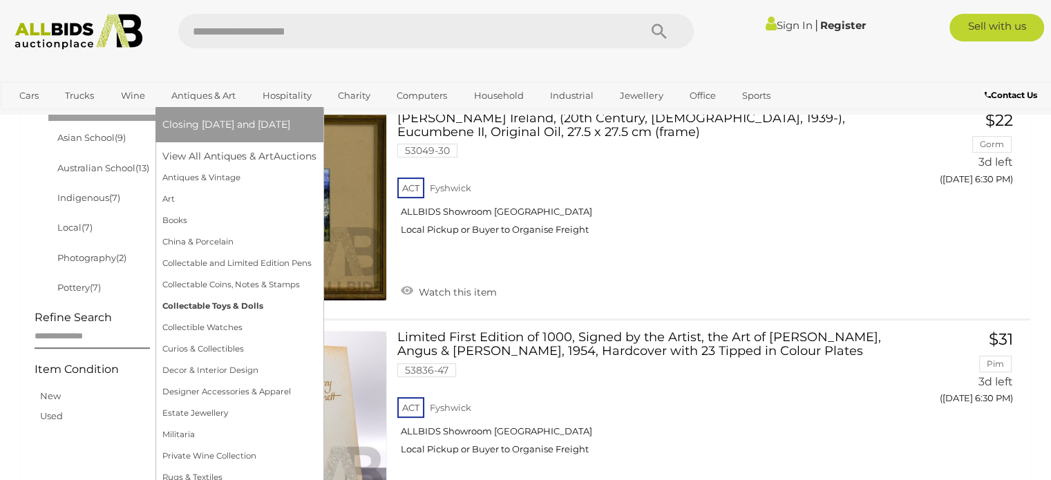
scroll to position [498, 0]
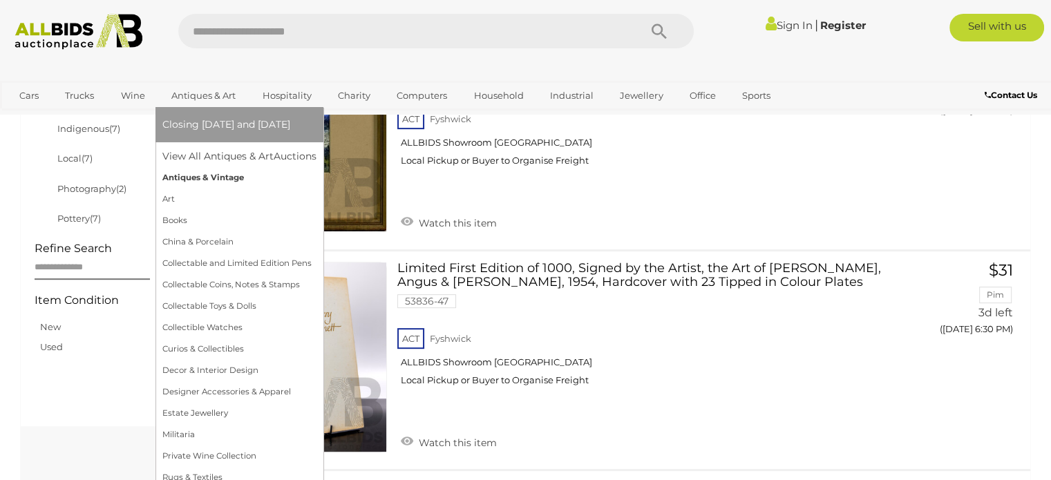
click at [189, 173] on link "Antiques & Vintage" at bounding box center [239, 177] width 154 height 21
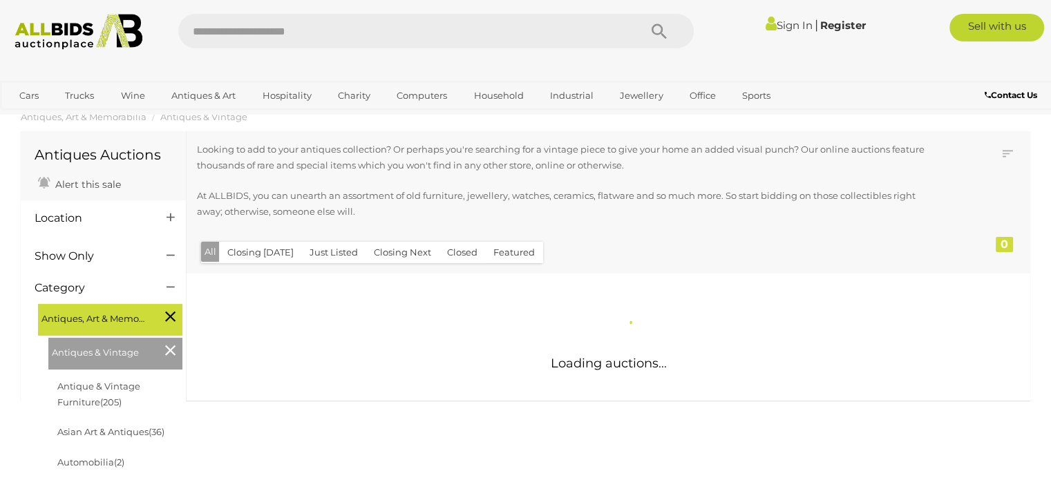
scroll to position [111, 0]
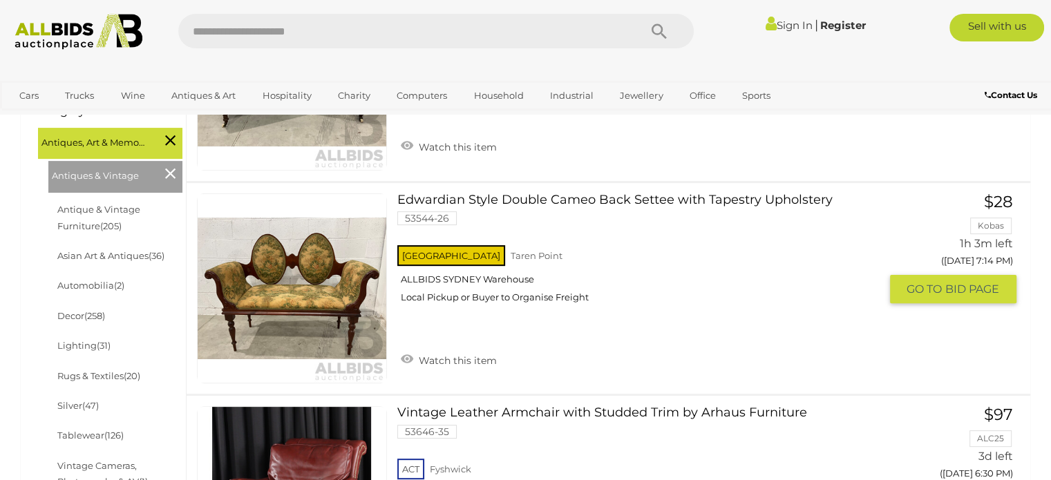
scroll to position [387, 0]
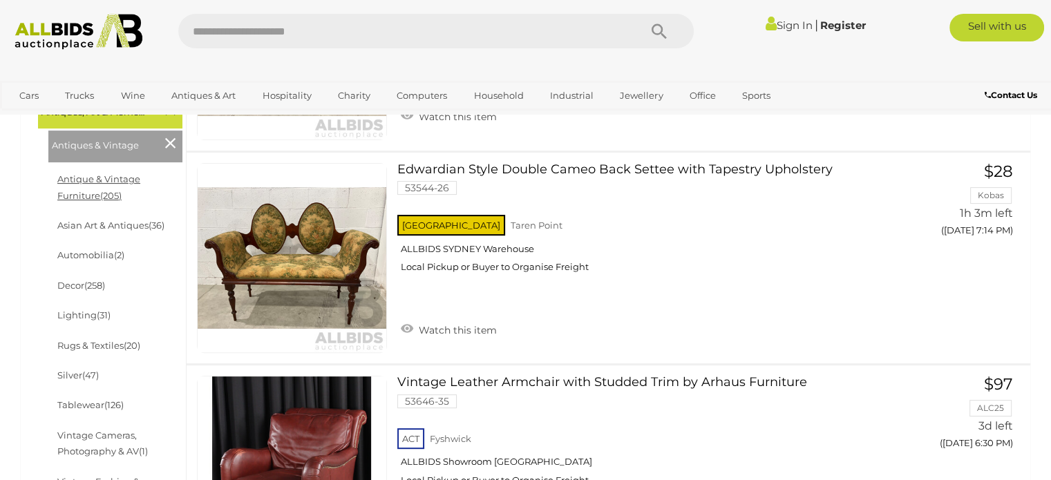
click at [106, 184] on link "Antique & Vintage Furniture (205)" at bounding box center [98, 186] width 83 height 27
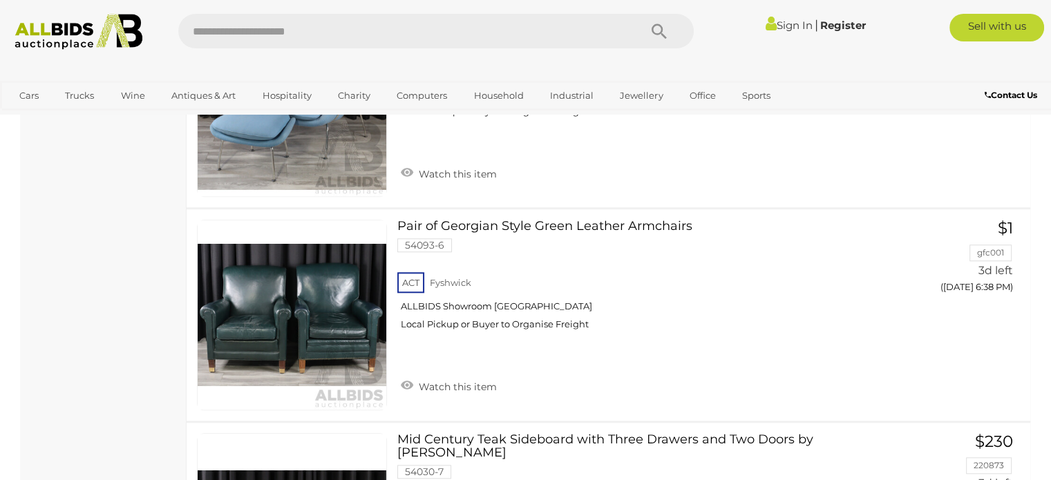
scroll to position [1382, 0]
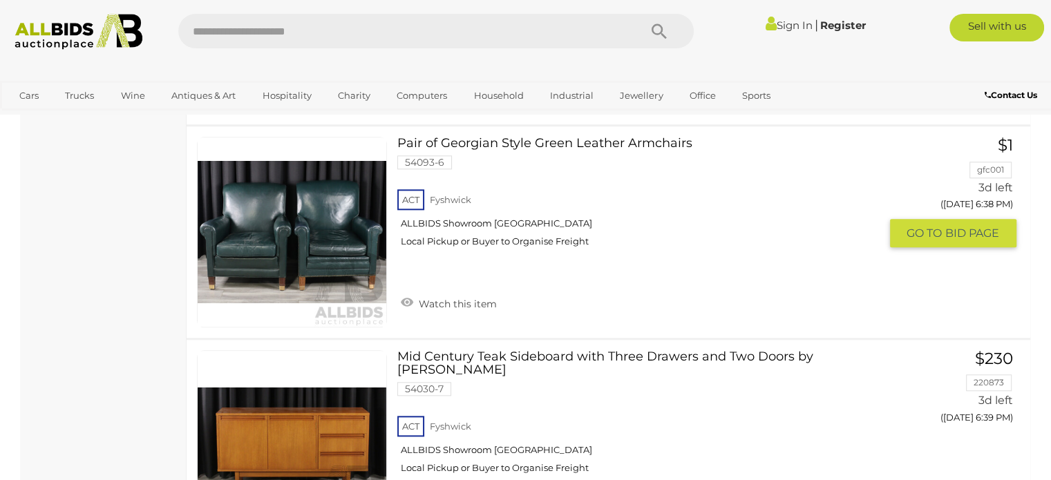
click at [506, 143] on link "Pair of Georgian Style Green Leather Armchairs 54093-6 ACT Fyshwick ALLBIDS Sho…" at bounding box center [643, 197] width 471 height 121
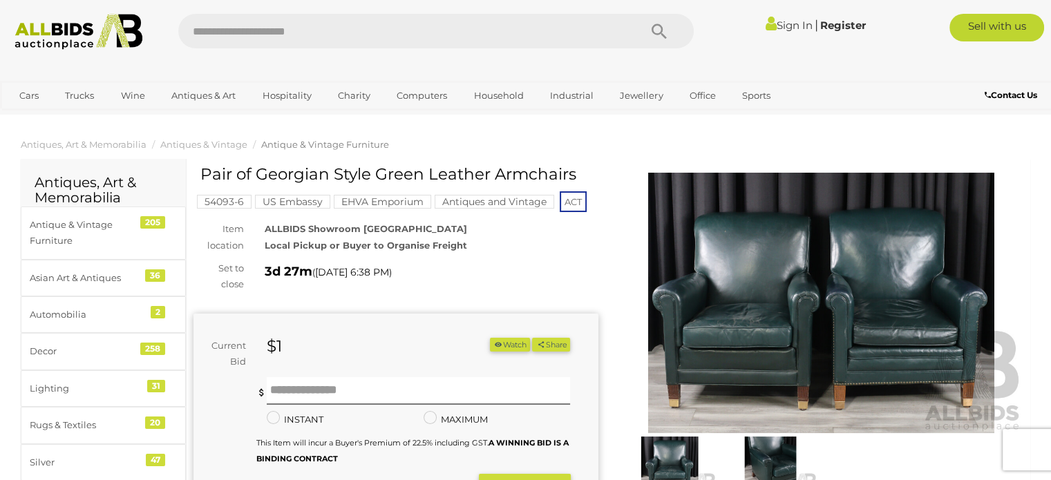
click at [689, 307] on img at bounding box center [821, 303] width 405 height 261
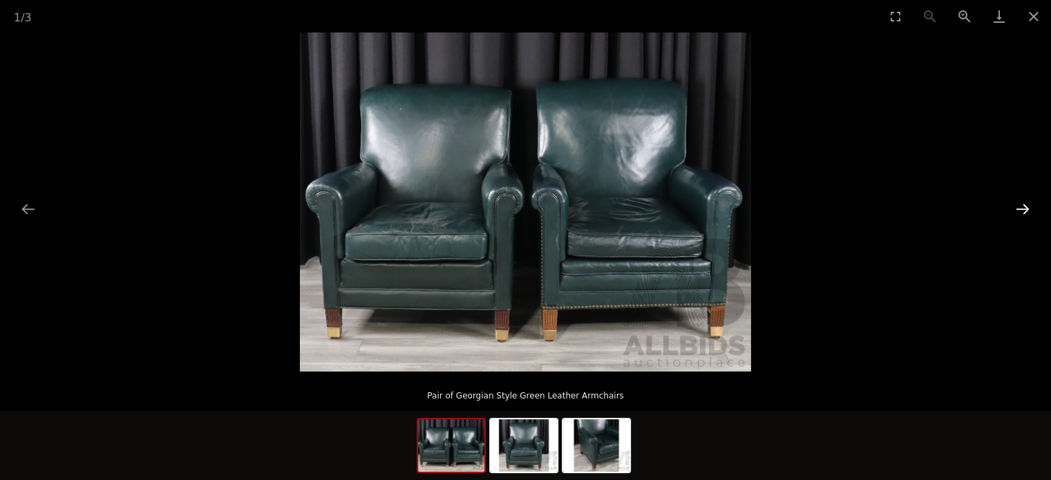
click at [1023, 207] on button "Next slide" at bounding box center [1022, 209] width 29 height 27
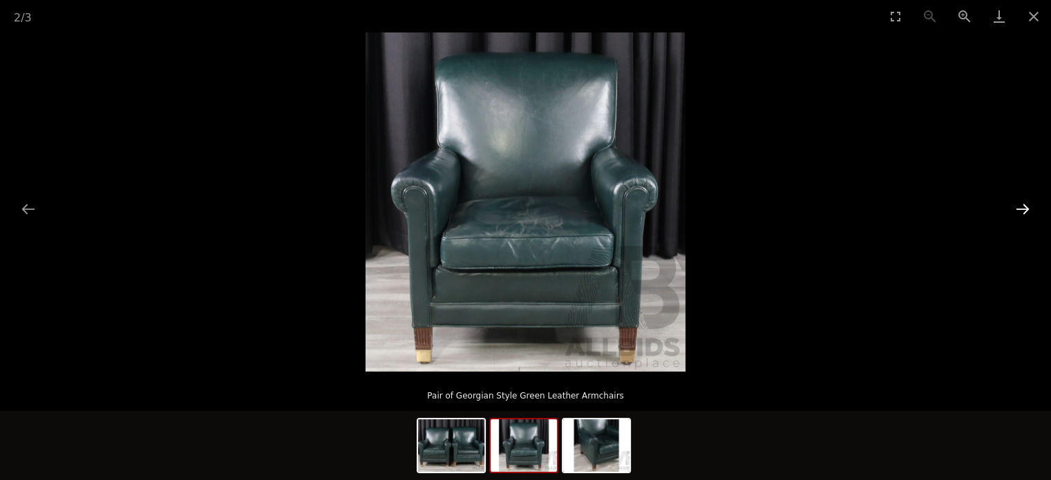
click at [1023, 207] on button "Next slide" at bounding box center [1022, 209] width 29 height 27
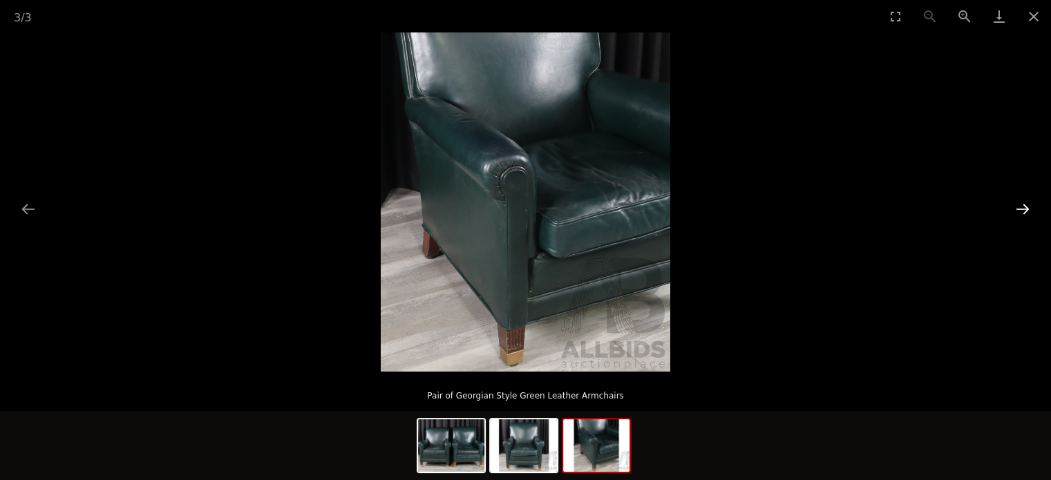
click at [1023, 207] on button "Next slide" at bounding box center [1022, 209] width 29 height 27
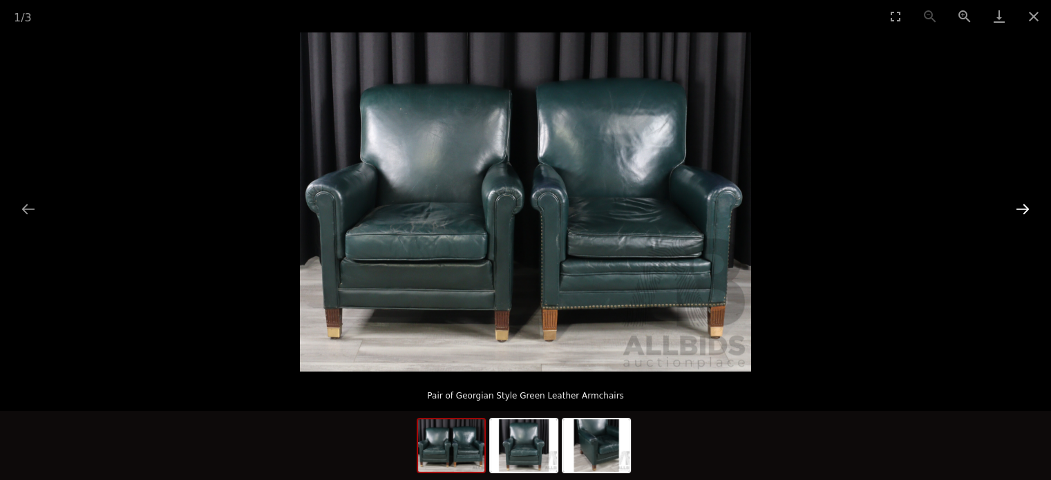
click at [1023, 207] on button "Next slide" at bounding box center [1022, 209] width 29 height 27
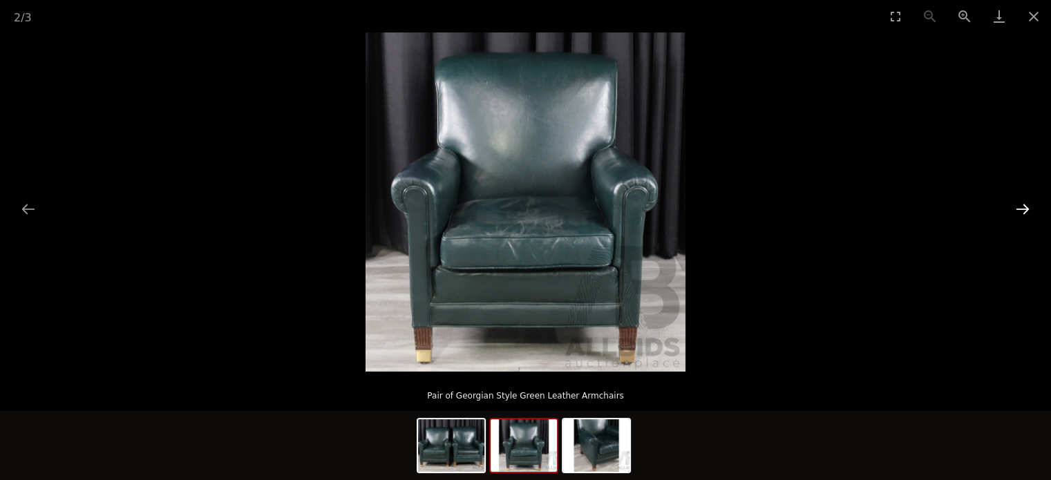
click at [1023, 207] on button "Next slide" at bounding box center [1022, 209] width 29 height 27
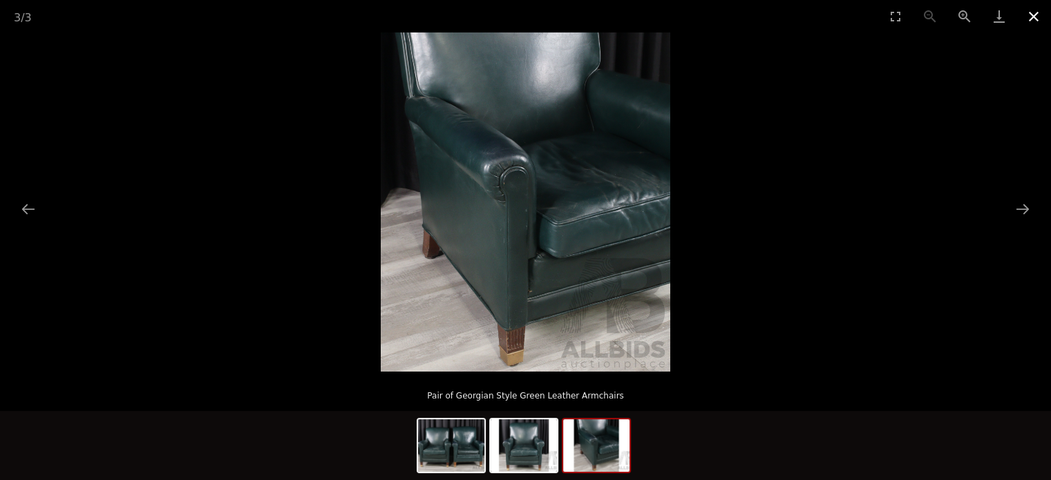
click at [1039, 15] on button "Close gallery" at bounding box center [1033, 16] width 35 height 32
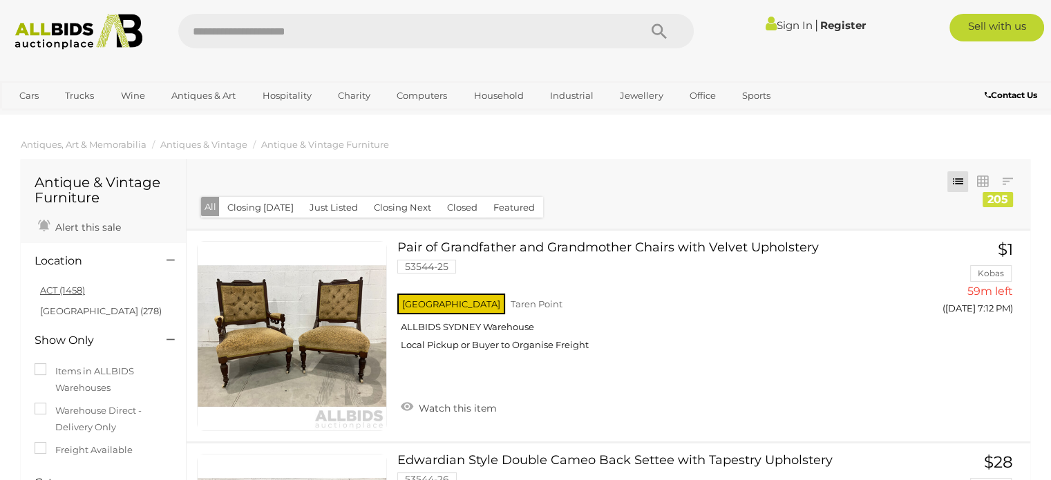
click at [61, 287] on link "ACT (1458)" at bounding box center [62, 290] width 45 height 11
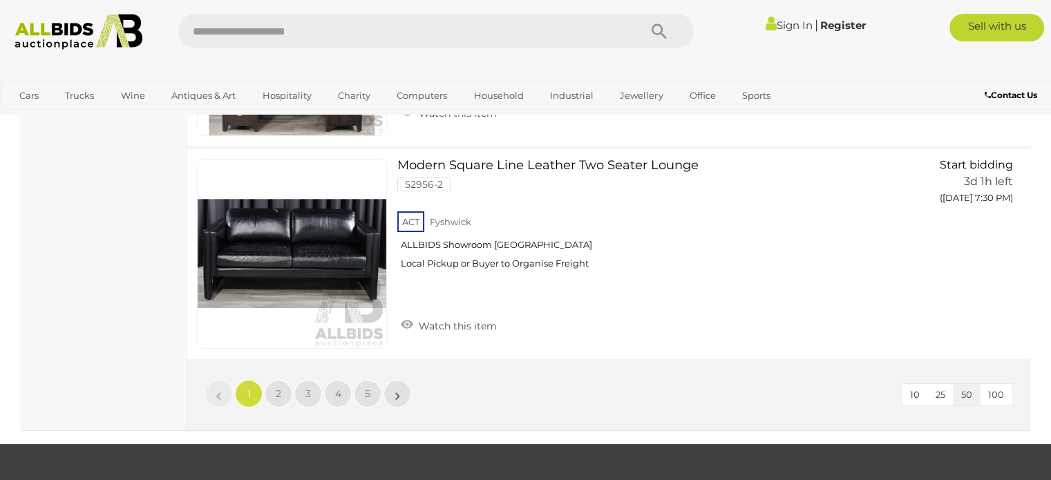
scroll to position [10560, 0]
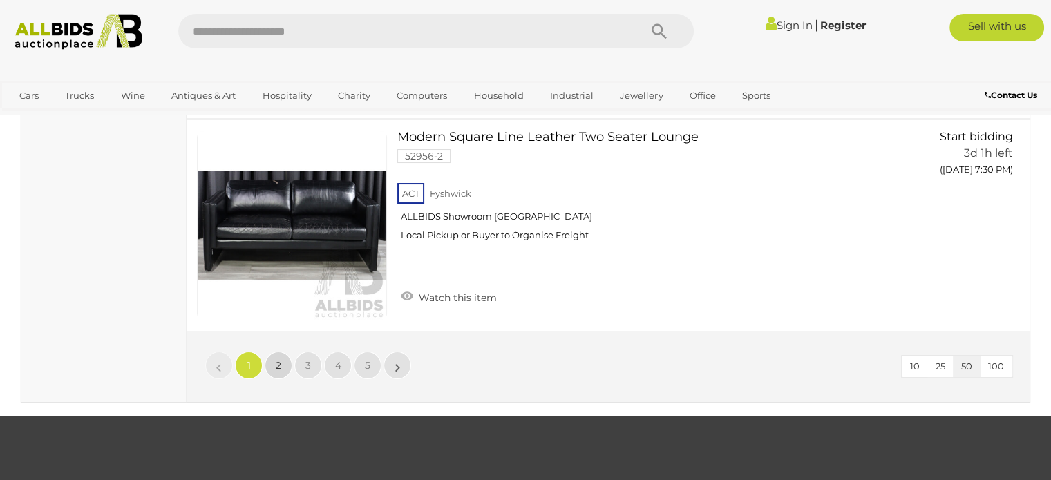
click at [283, 352] on link "2" at bounding box center [279, 366] width 28 height 28
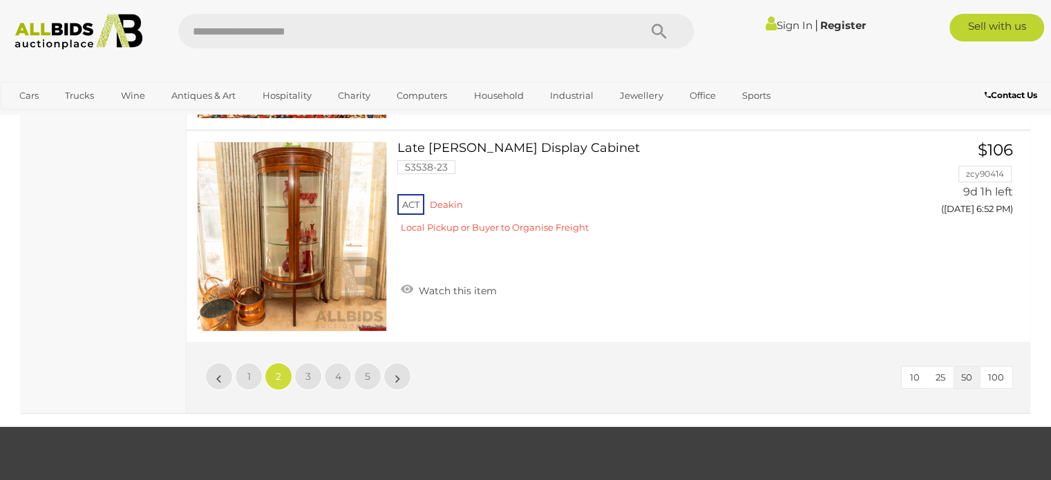
scroll to position [10538, 0]
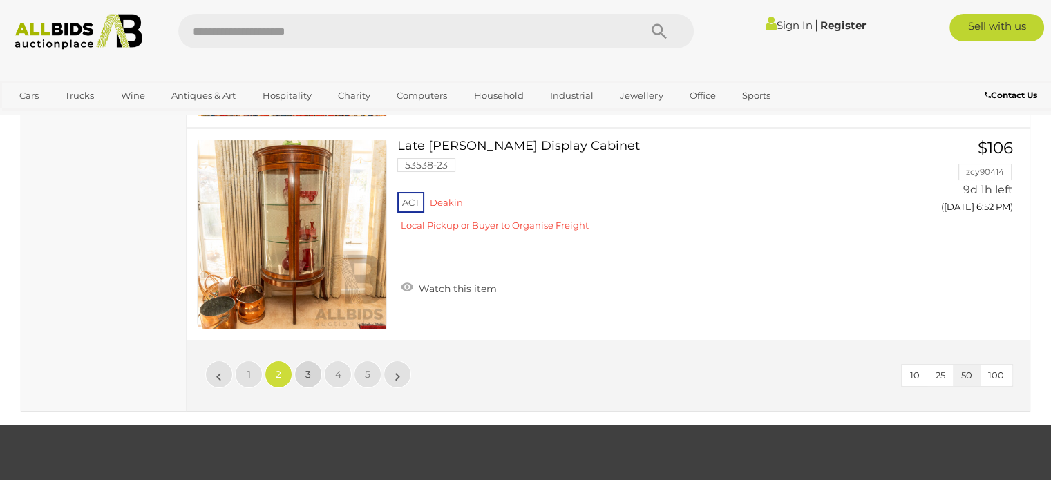
click at [310, 368] on span "3" at bounding box center [308, 374] width 6 height 12
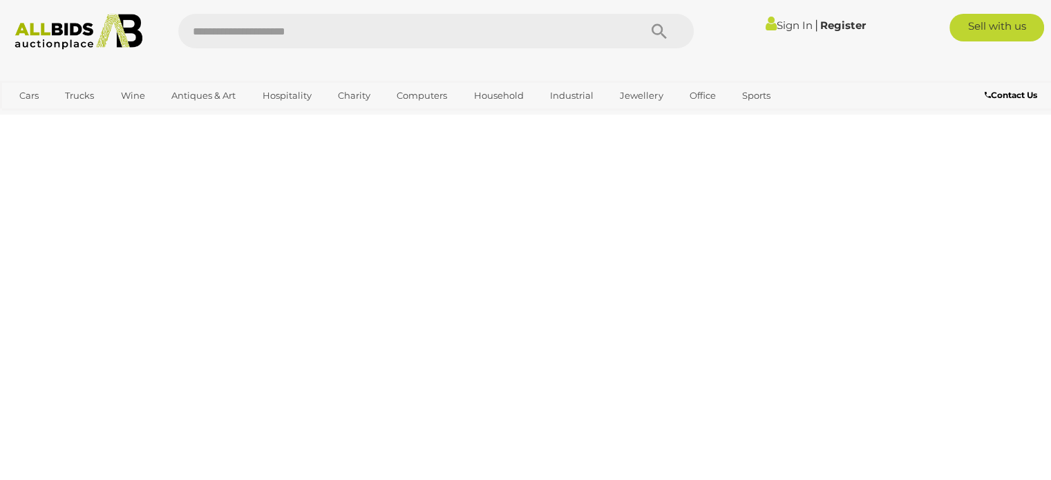
scroll to position [91, 0]
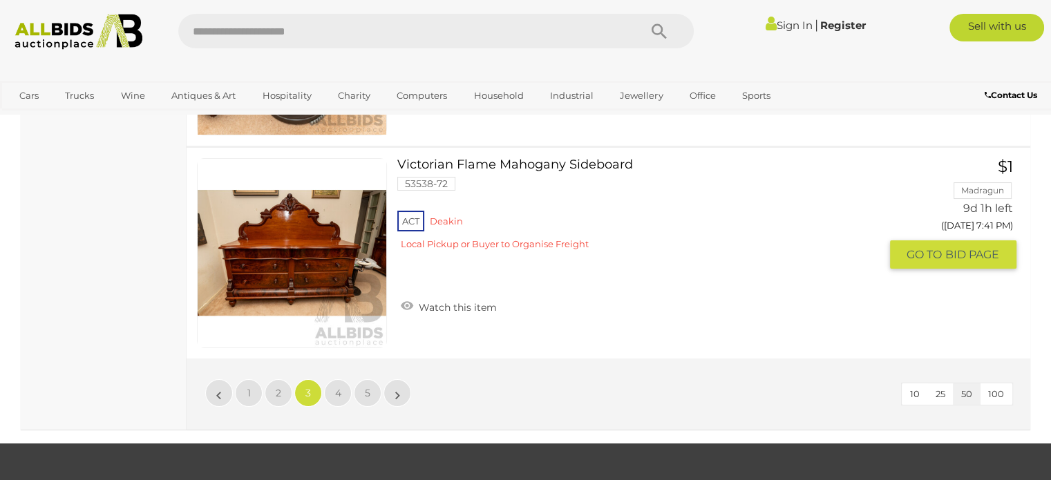
scroll to position [10593, 0]
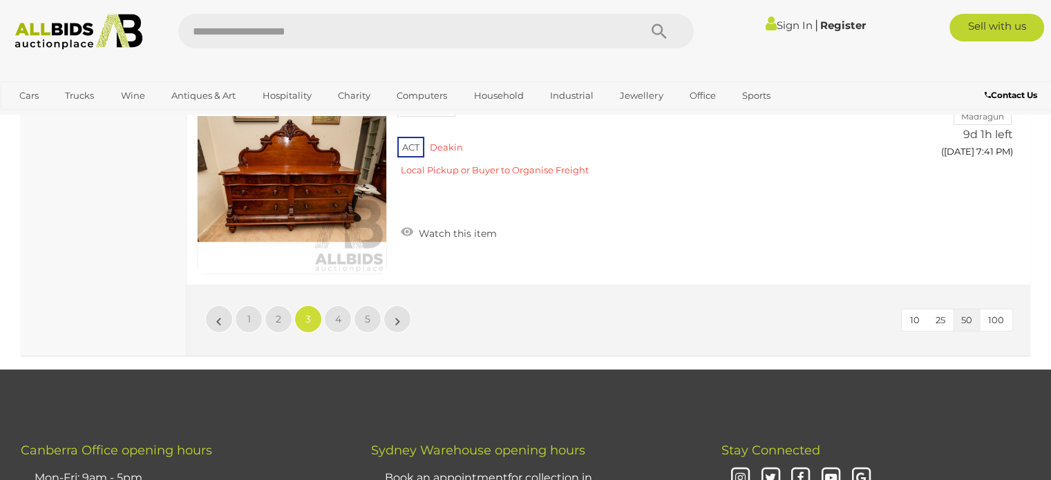
click at [314, 305] on link "3" at bounding box center [308, 319] width 28 height 28
click at [341, 313] on span "4" at bounding box center [338, 319] width 6 height 12
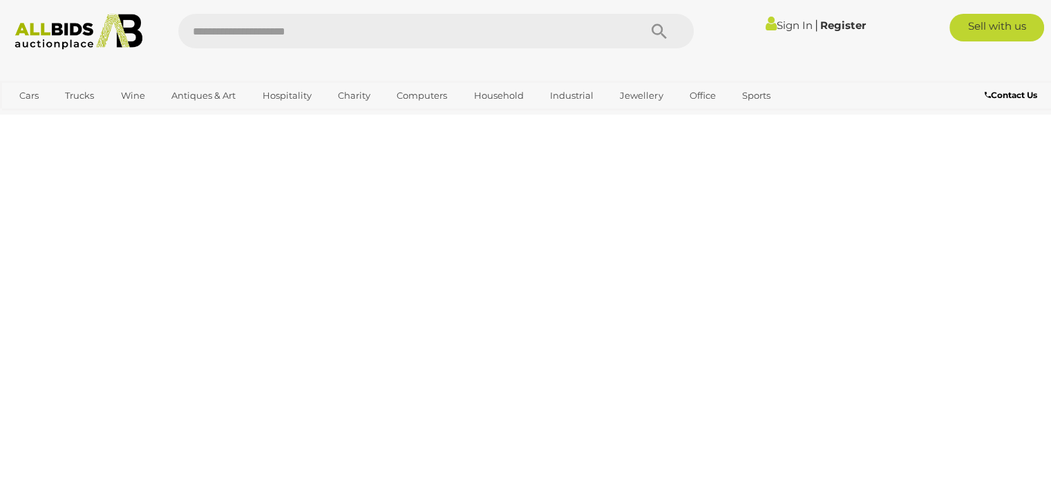
scroll to position [91, 0]
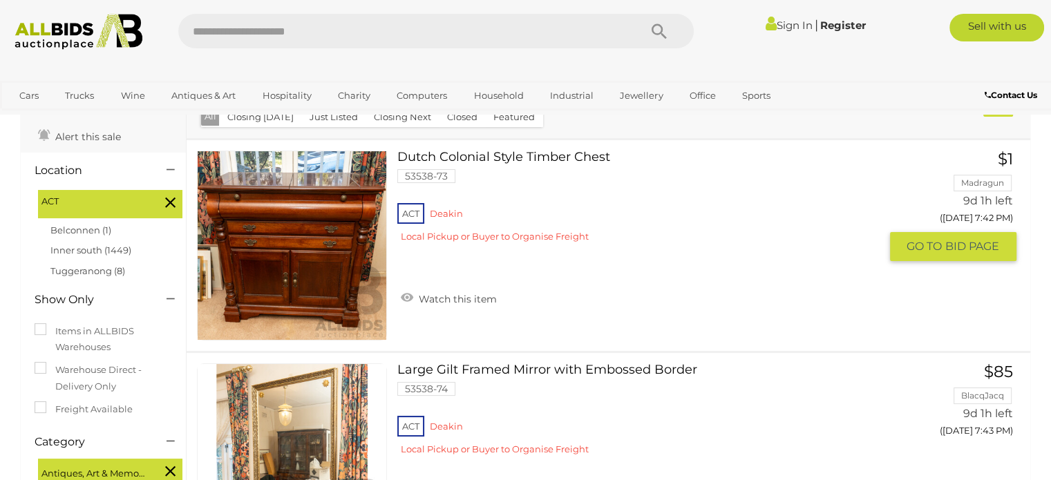
click at [341, 295] on img at bounding box center [292, 245] width 189 height 189
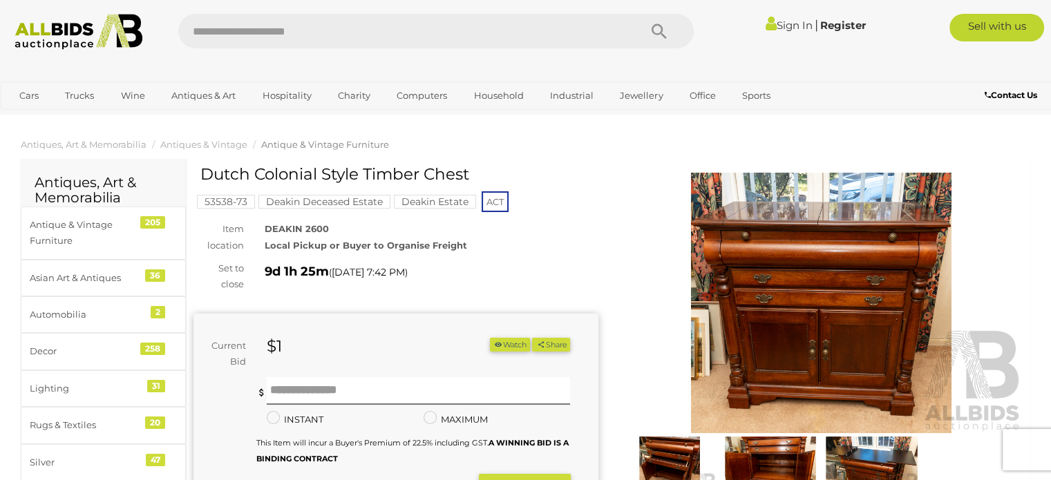
click at [341, 295] on div "Dutch Colonial Style Timber Chest 53538-73 Deakin Deceased Estate Deakin Estate…" at bounding box center [395, 396] width 405 height 460
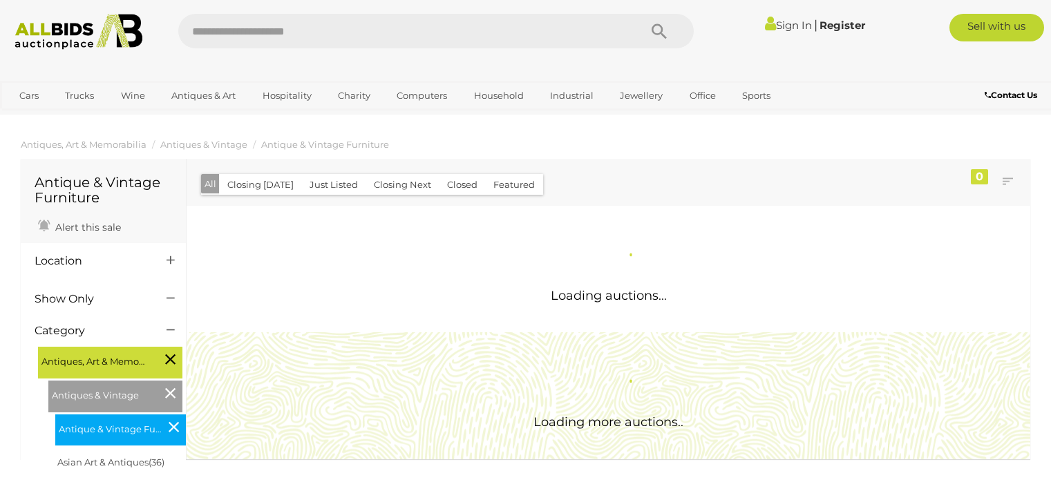
scroll to position [91, 0]
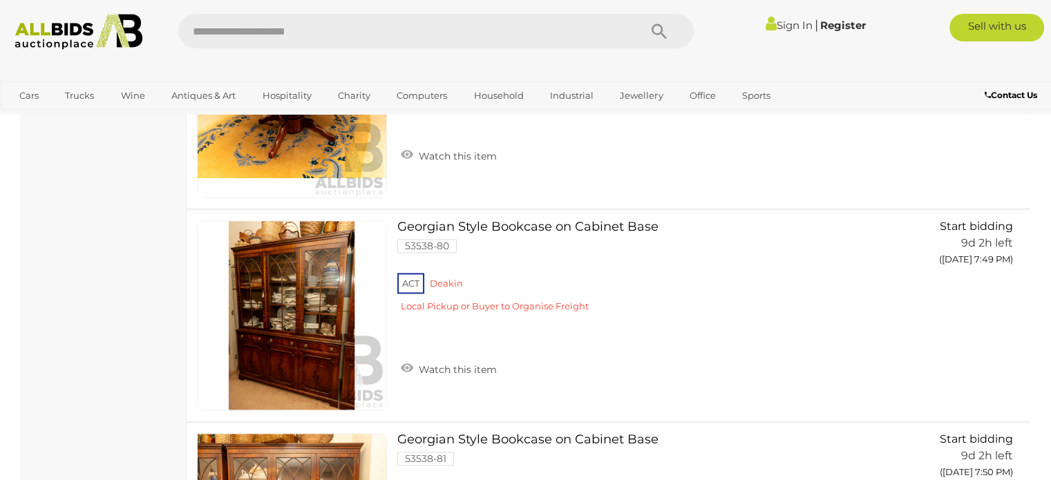
scroll to position [1910, 0]
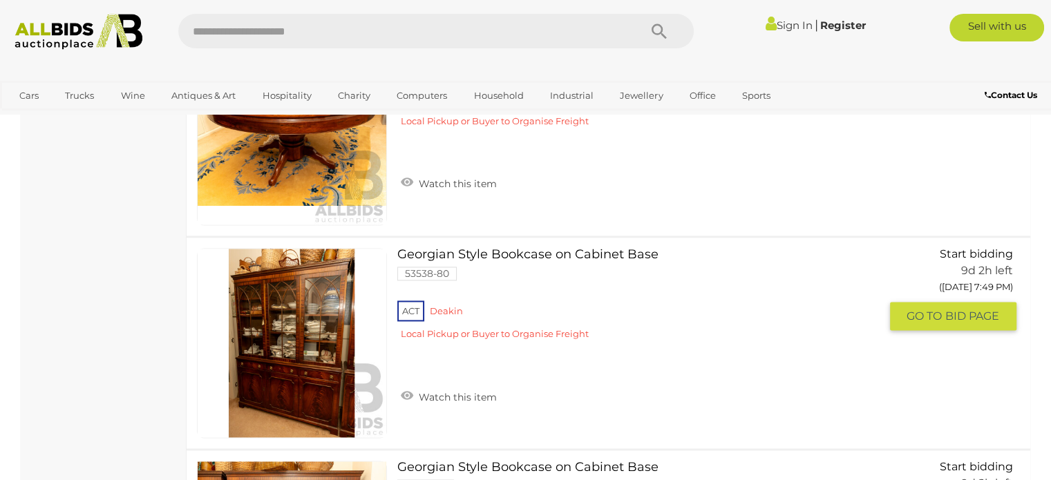
click at [287, 351] on link at bounding box center [292, 343] width 190 height 190
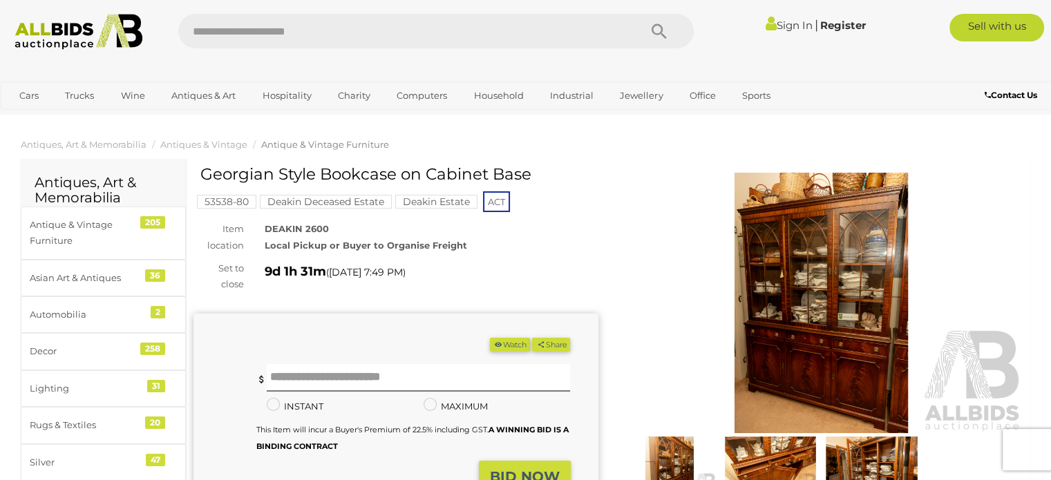
scroll to position [28, 0]
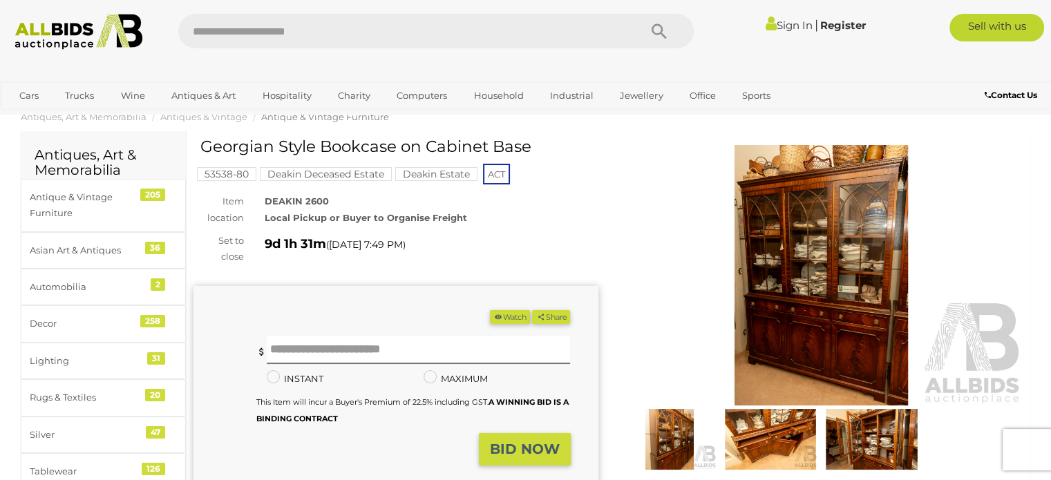
click at [846, 278] on img at bounding box center [821, 275] width 405 height 261
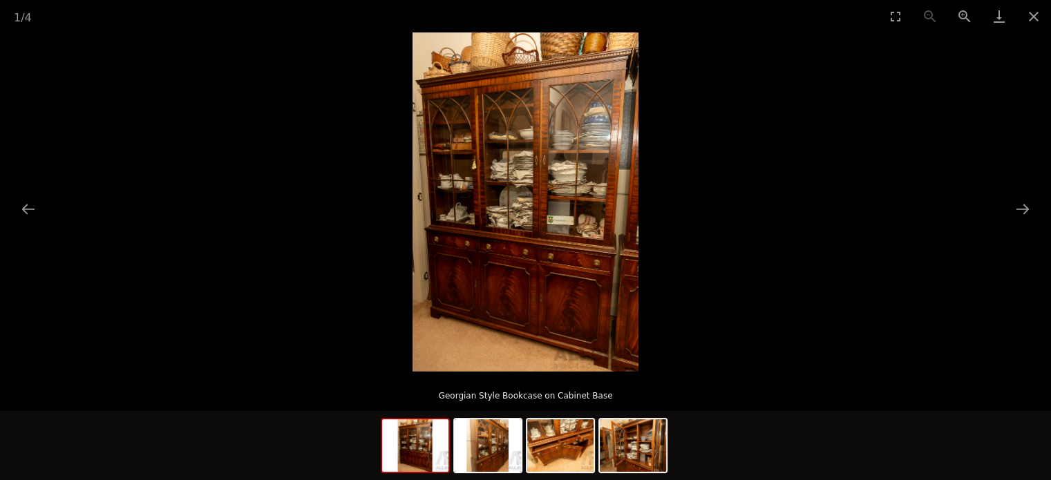
click at [612, 273] on img at bounding box center [526, 201] width 226 height 339
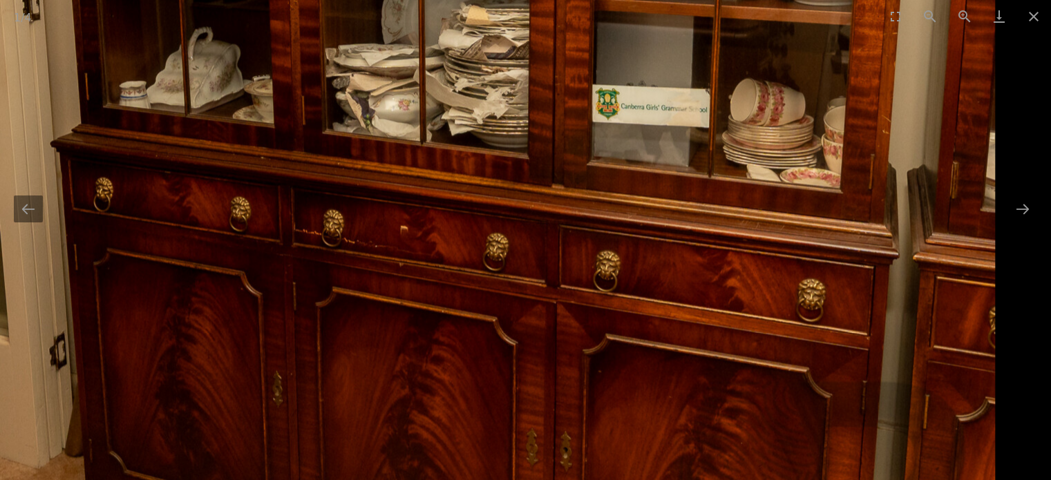
scroll to position [831, 0]
click at [1021, 209] on button "Next slide" at bounding box center [1022, 209] width 29 height 27
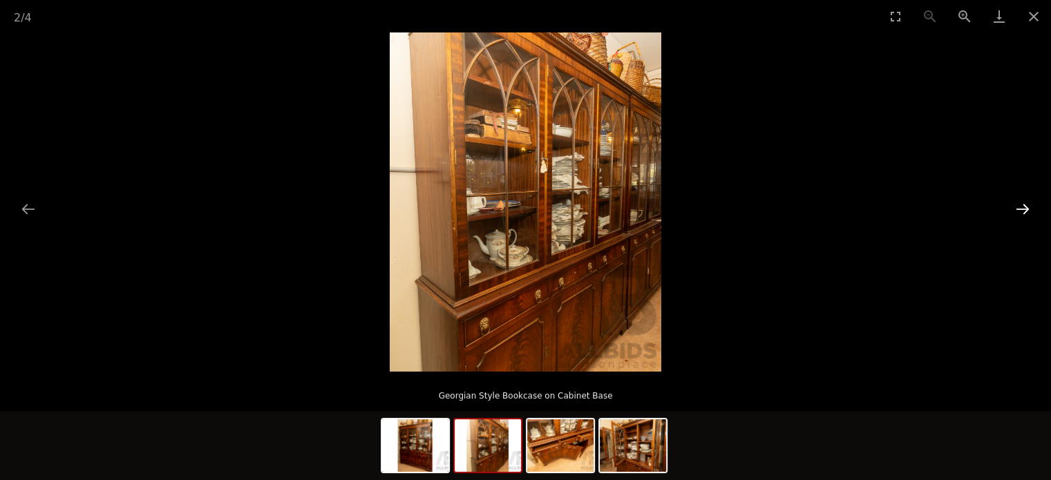
click at [1021, 209] on button "Next slide" at bounding box center [1022, 209] width 29 height 27
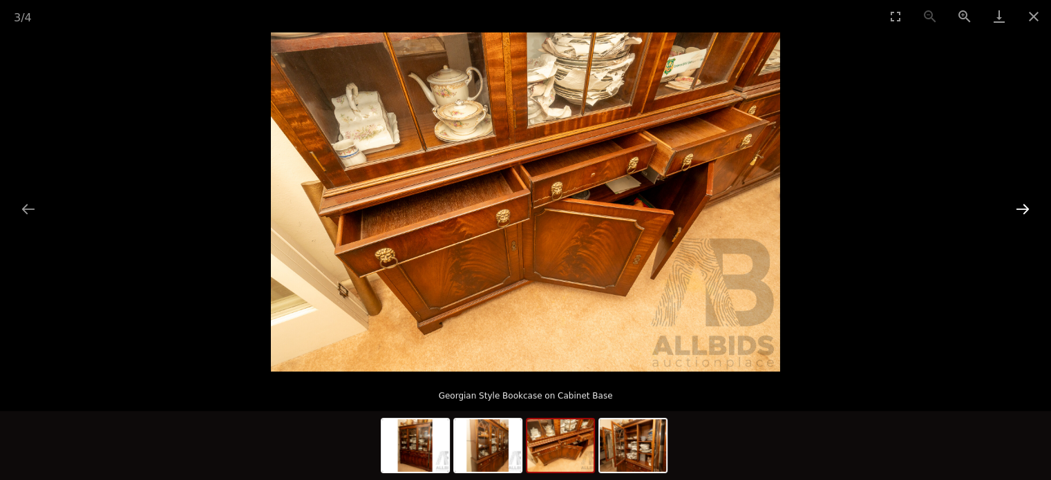
click at [1021, 209] on button "Next slide" at bounding box center [1022, 209] width 29 height 27
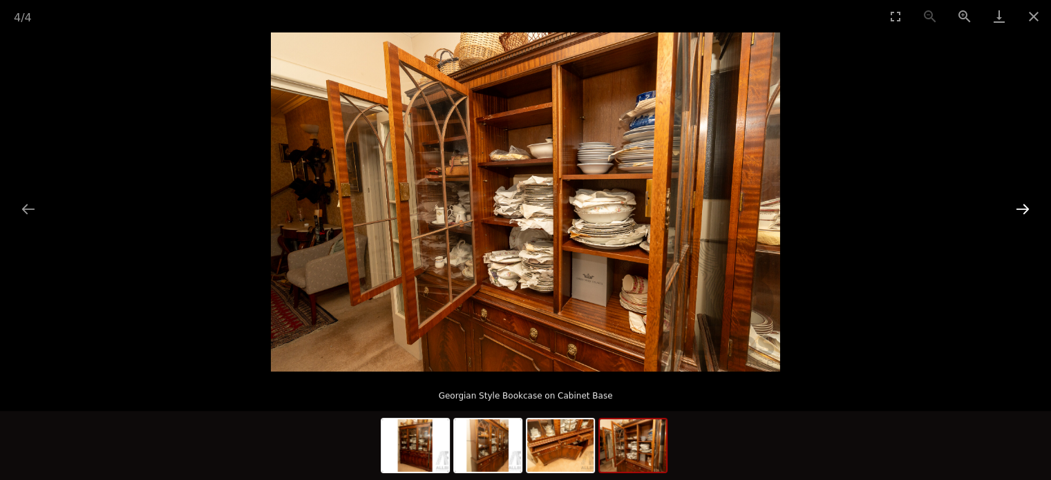
click at [1021, 209] on button "Next slide" at bounding box center [1022, 209] width 29 height 27
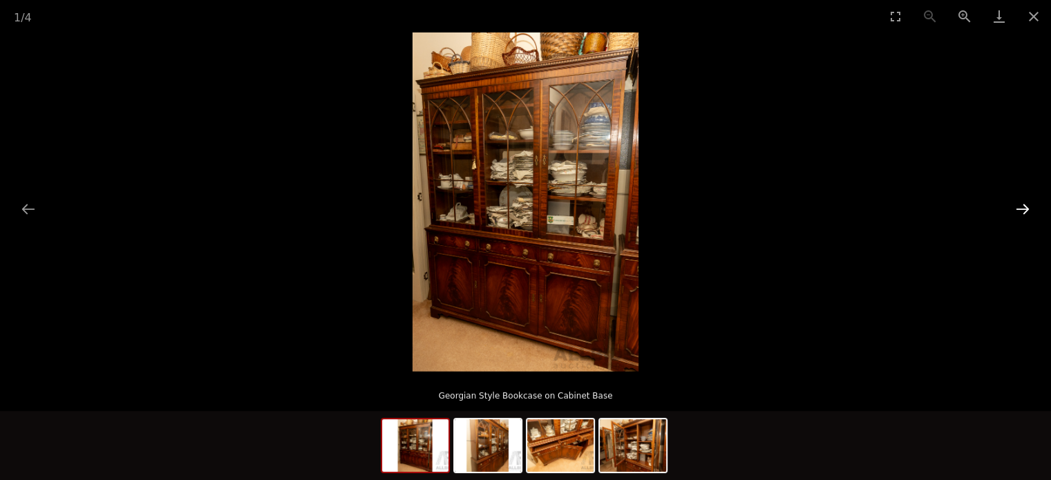
click at [1021, 209] on button "Next slide" at bounding box center [1022, 209] width 29 height 27
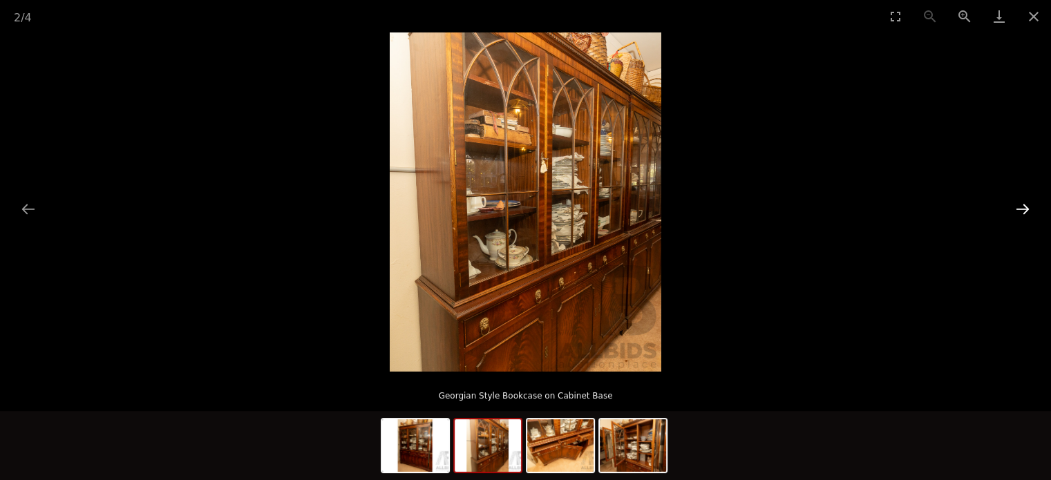
click at [1021, 209] on button "Next slide" at bounding box center [1022, 209] width 29 height 27
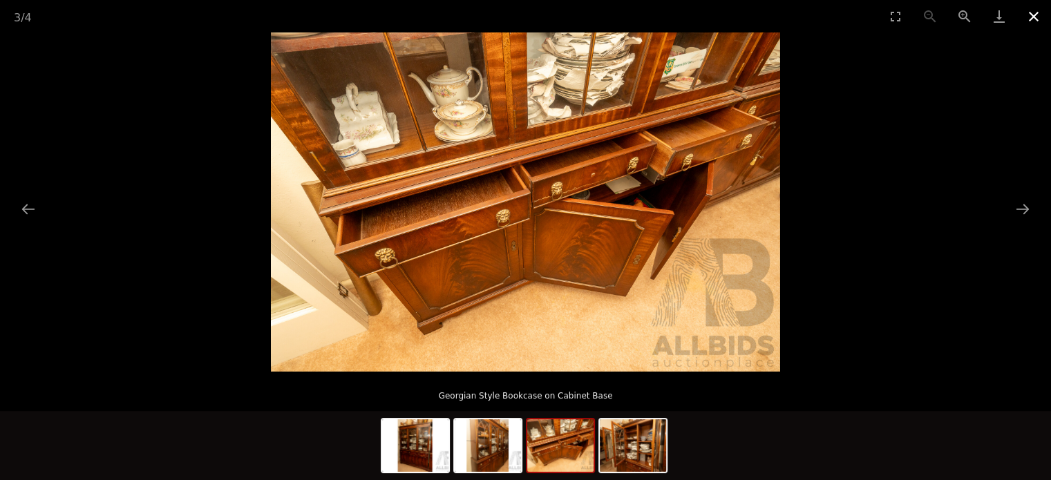
click at [1030, 14] on button "Close gallery" at bounding box center [1033, 16] width 35 height 32
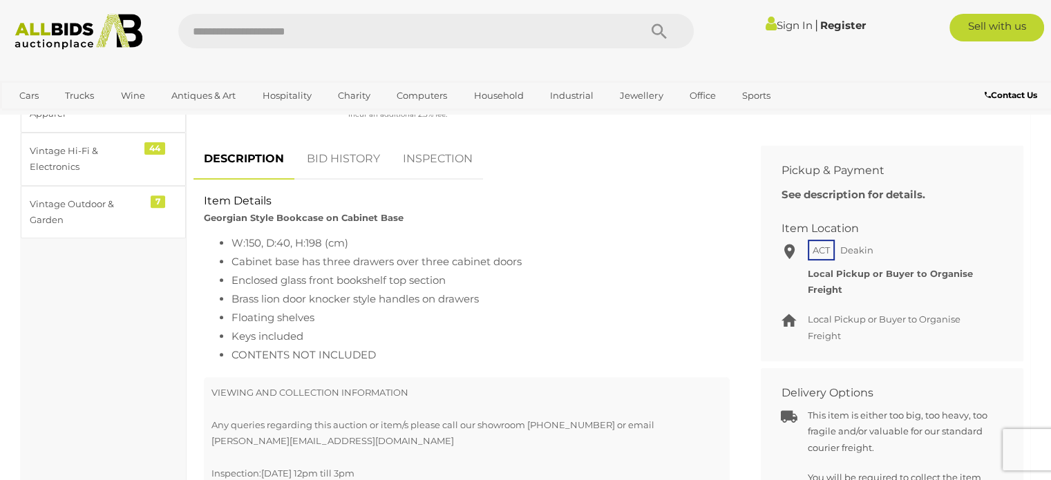
scroll to position [464, 0]
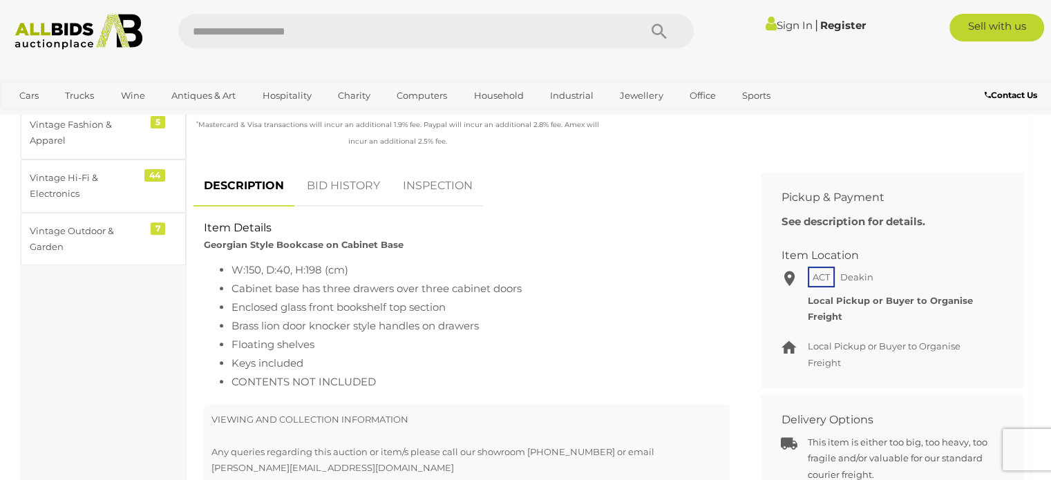
drag, startPoint x: 1050, startPoint y: 145, endPoint x: 1050, endPoint y: 164, distance: 19.4
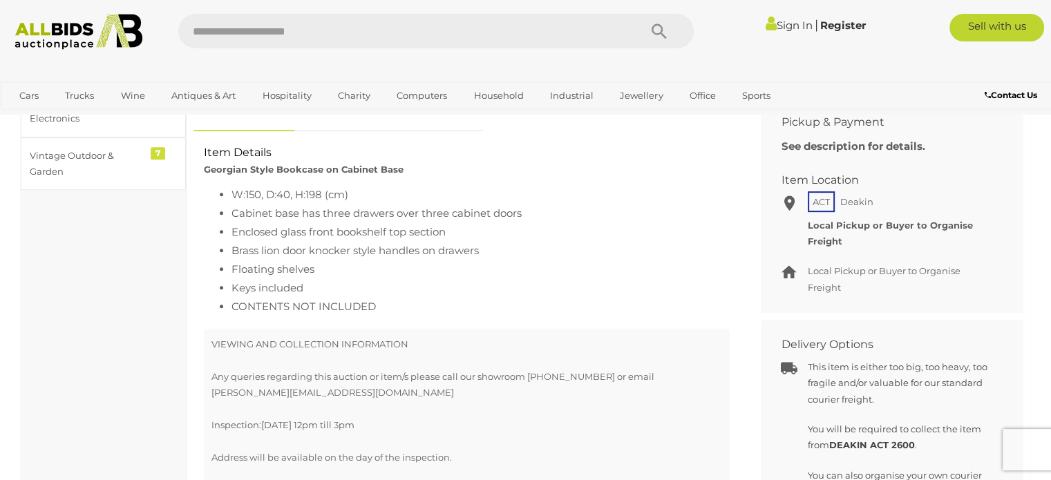
scroll to position [672, 0]
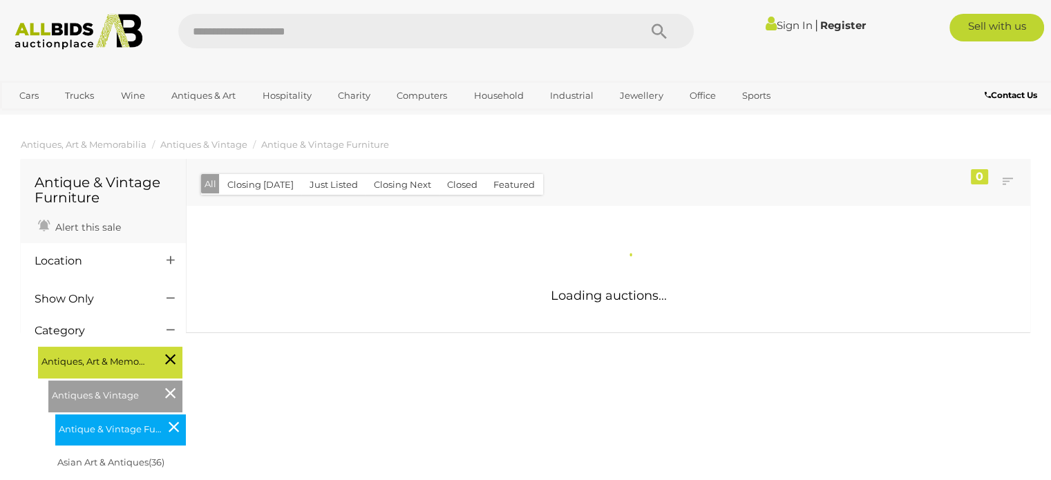
scroll to position [1349, 0]
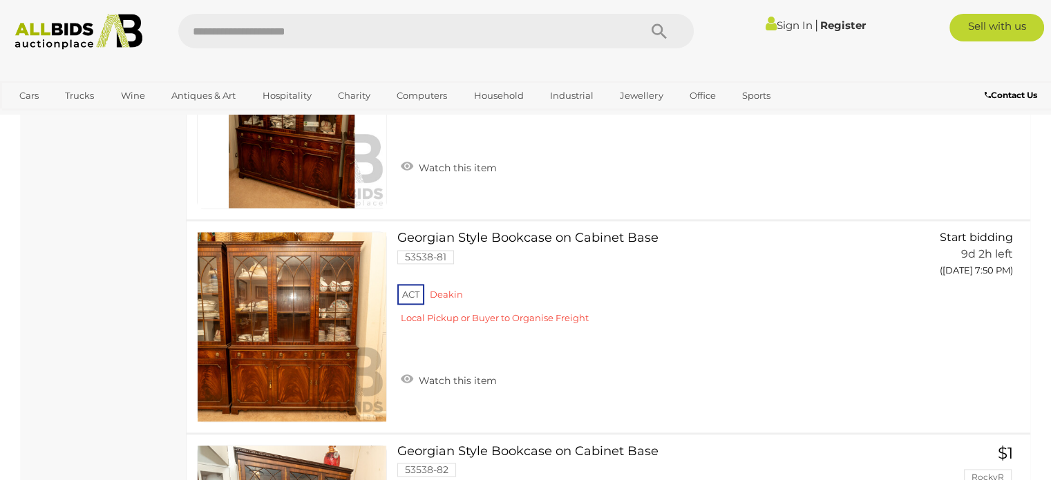
scroll to position [2208, 0]
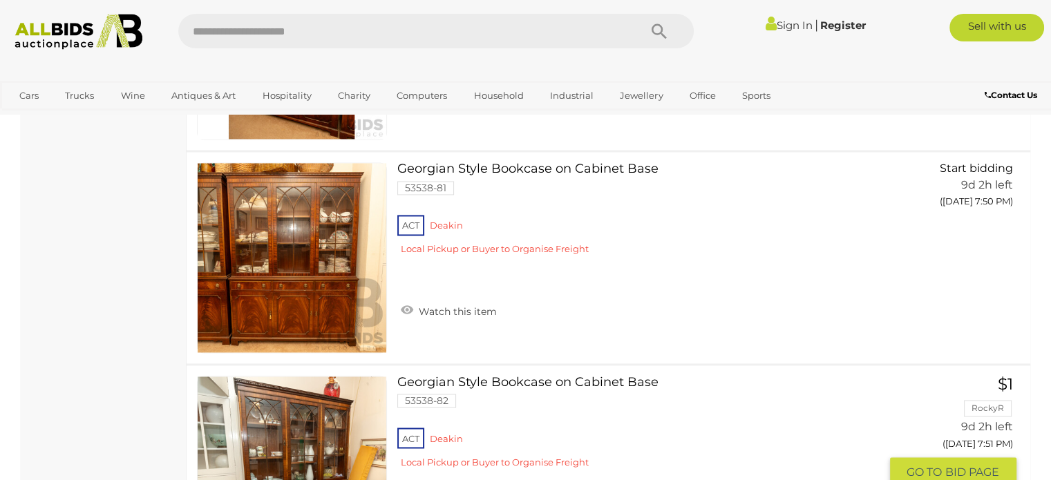
click at [299, 419] on link at bounding box center [292, 471] width 190 height 190
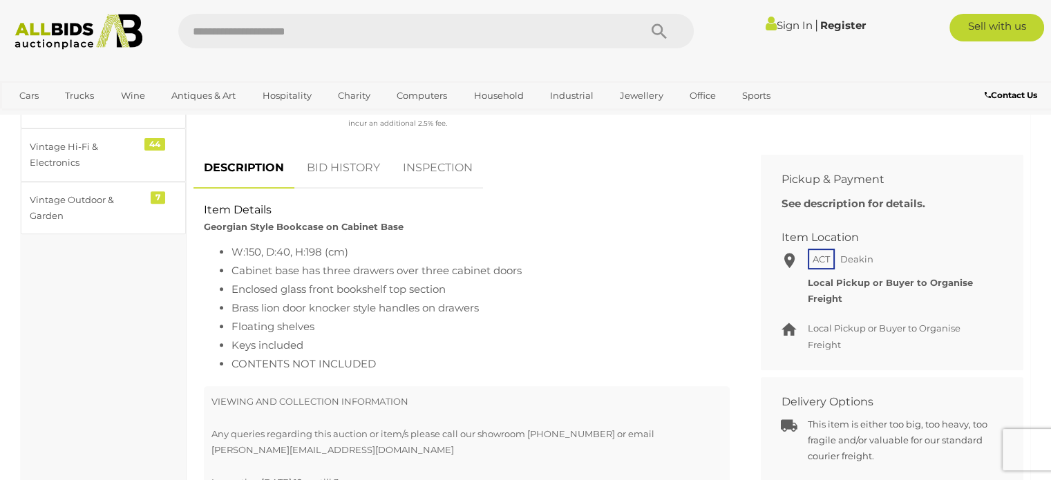
scroll to position [498, 0]
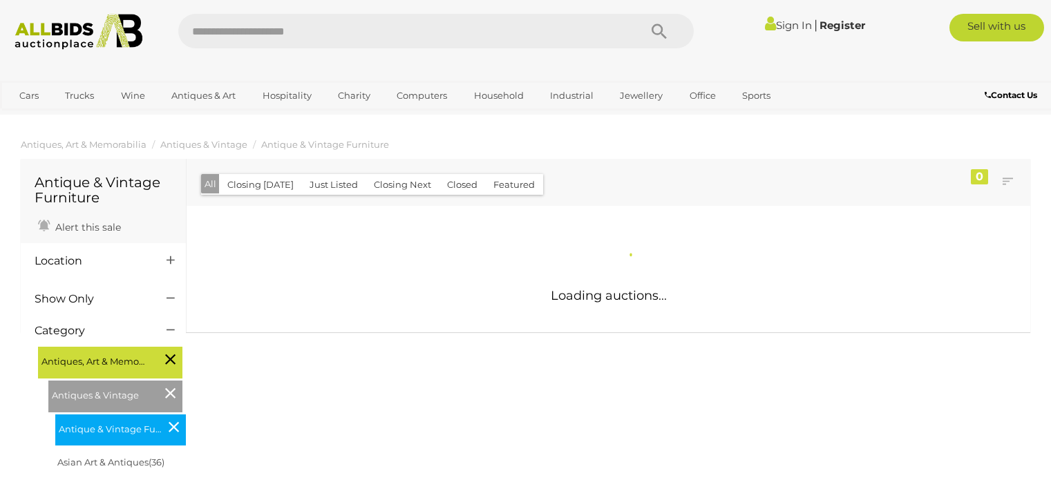
scroll to position [1349, 0]
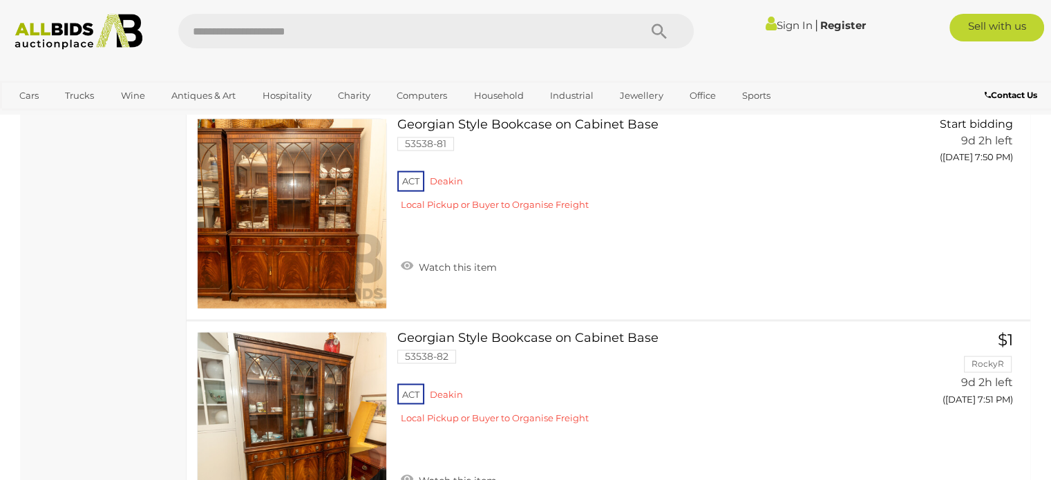
scroll to position [2192, 0]
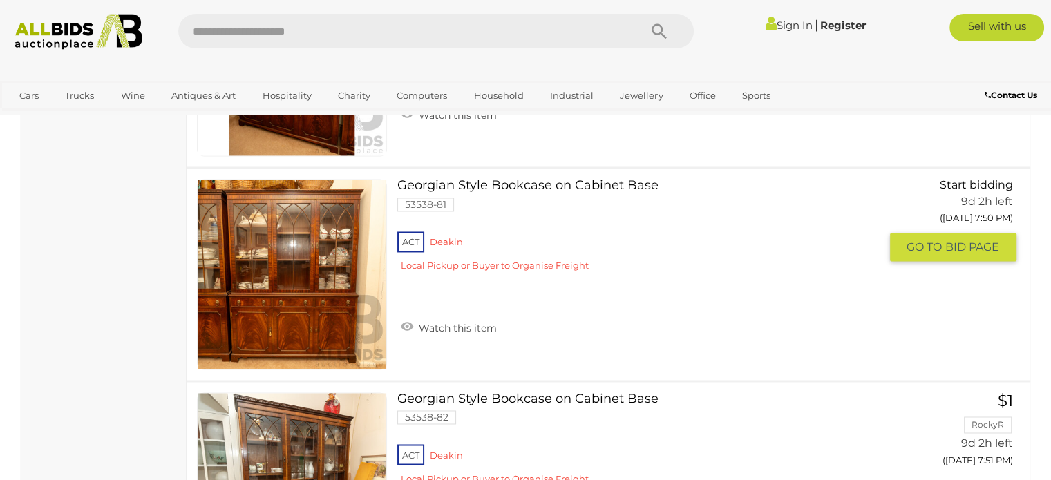
click at [307, 321] on img at bounding box center [292, 274] width 189 height 189
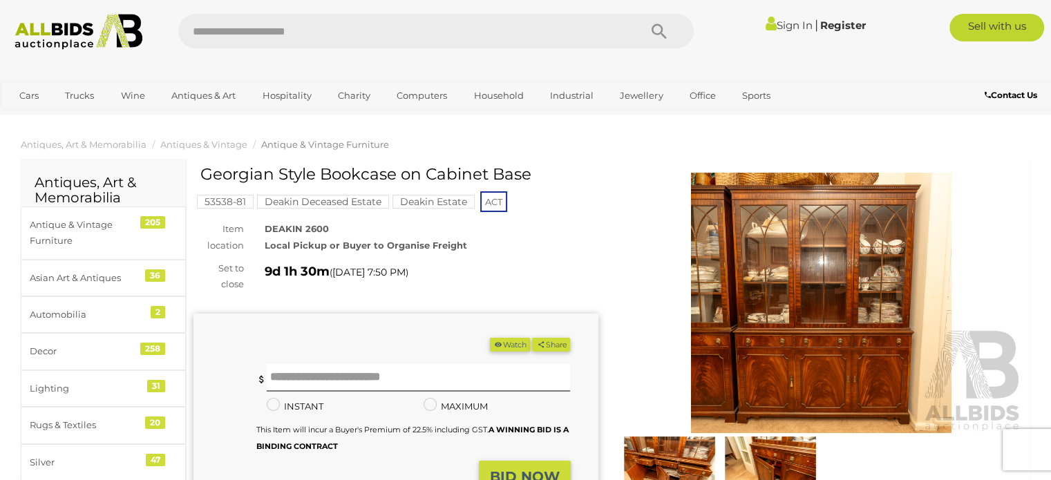
click at [800, 329] on img at bounding box center [821, 303] width 405 height 261
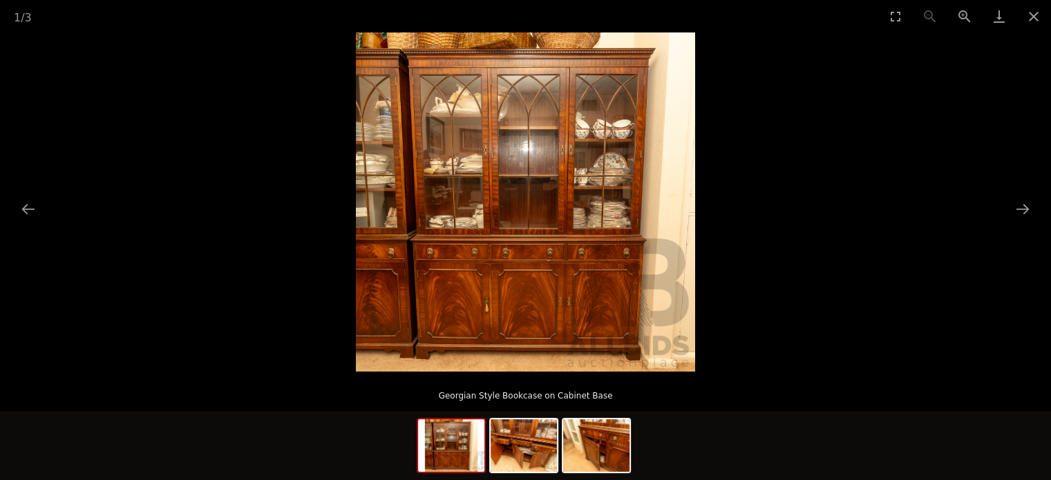
scroll to position [28, 0]
click at [1024, 209] on button "Next slide" at bounding box center [1022, 209] width 29 height 27
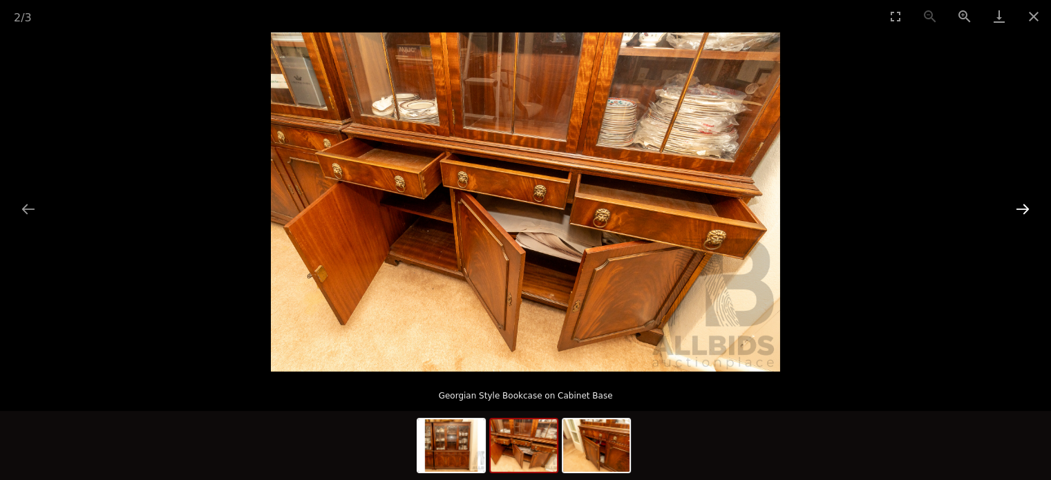
click at [1024, 209] on button "Next slide" at bounding box center [1022, 209] width 29 height 27
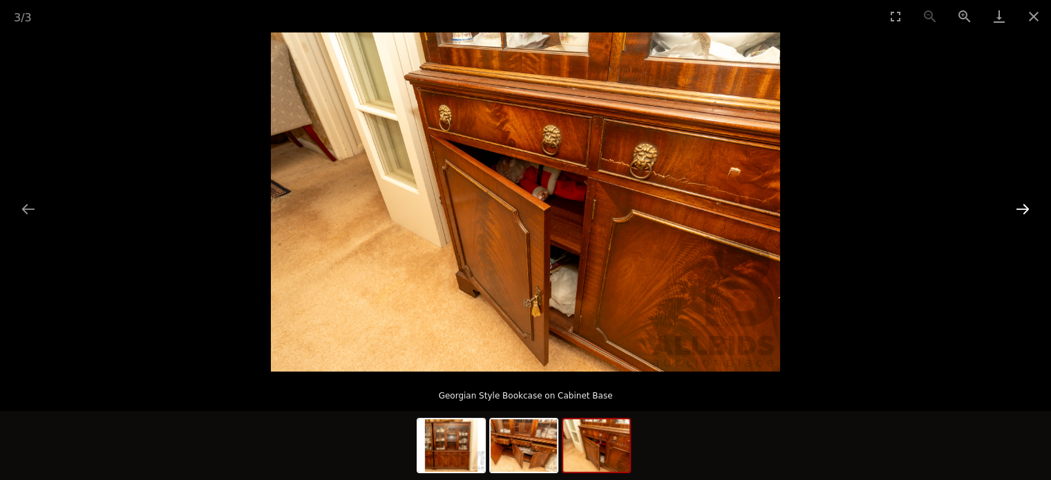
click at [1024, 209] on button "Next slide" at bounding box center [1022, 209] width 29 height 27
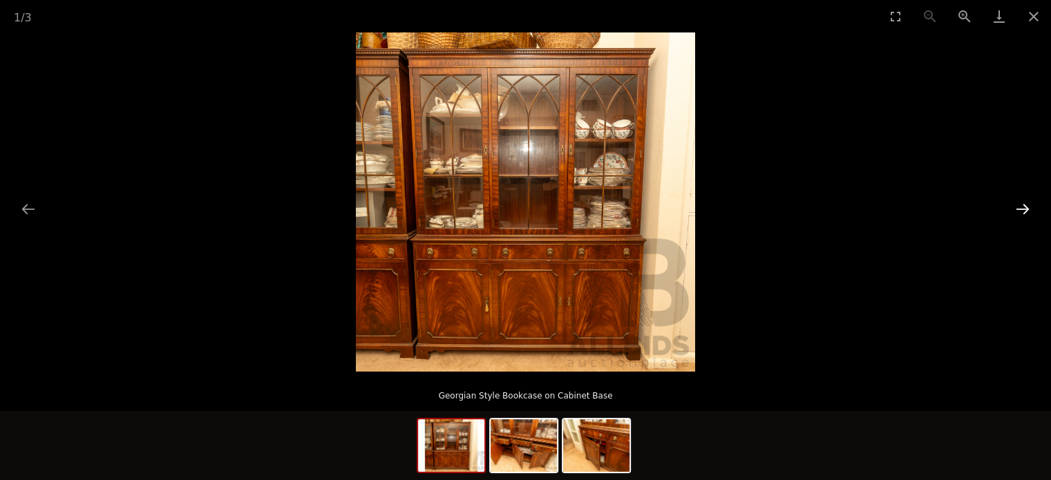
click at [1024, 209] on button "Next slide" at bounding box center [1022, 209] width 29 height 27
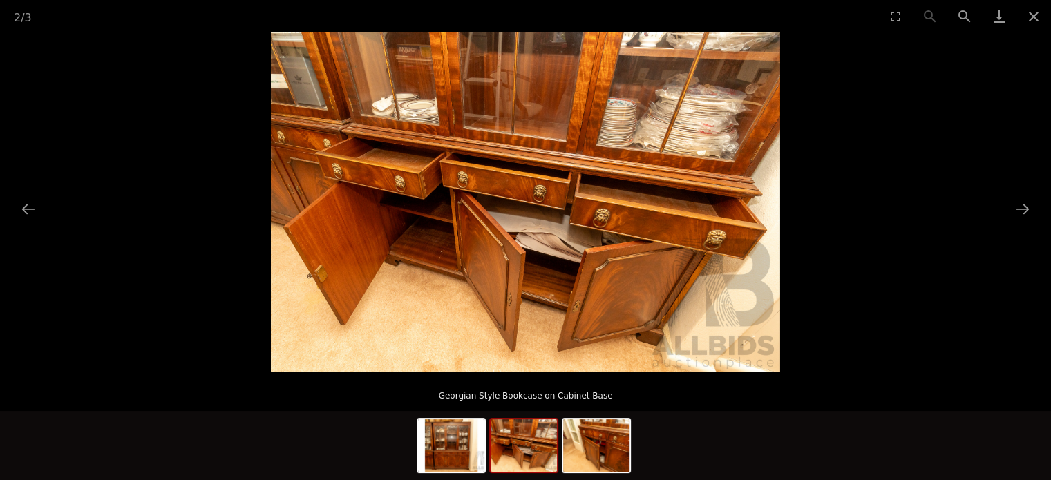
scroll to position [710, 0]
click at [1029, 15] on button "Close gallery" at bounding box center [1033, 16] width 35 height 32
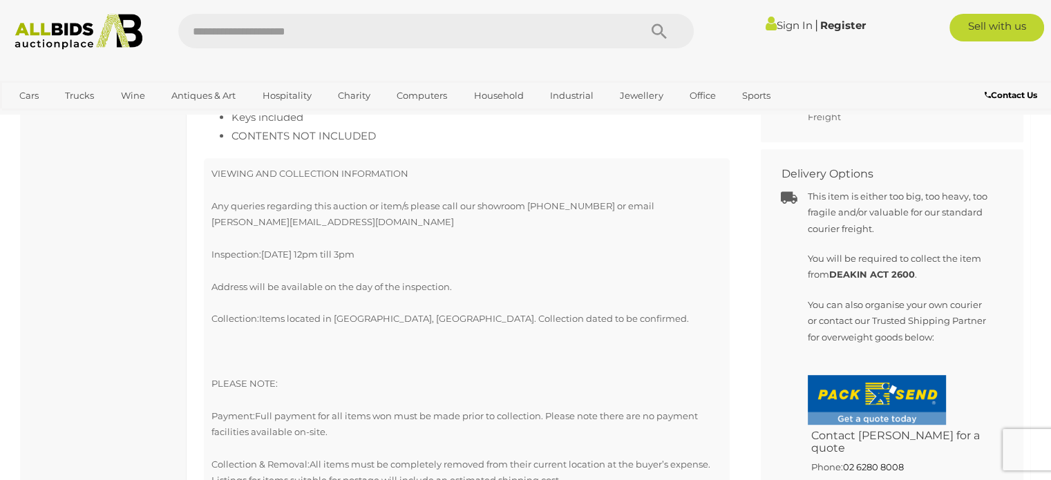
scroll to position [0, 0]
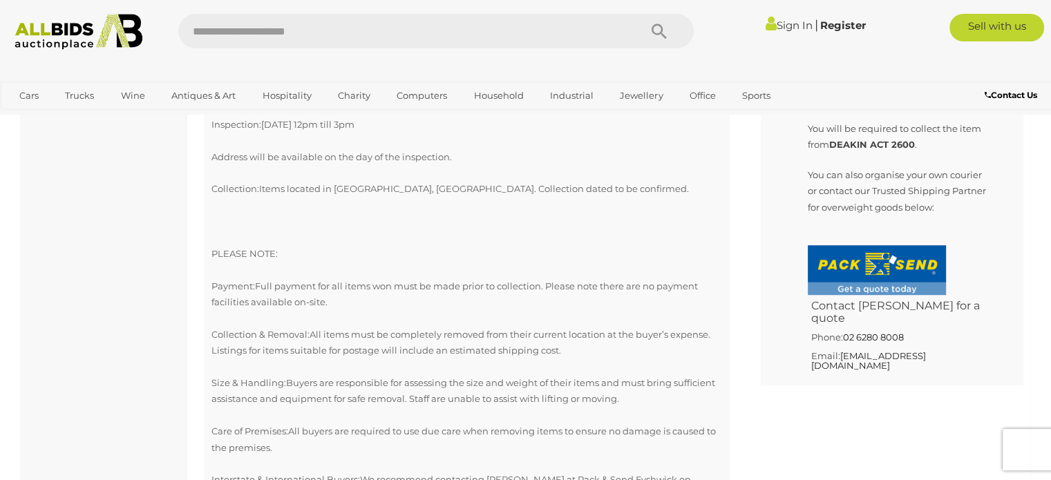
scroll to position [1260, 0]
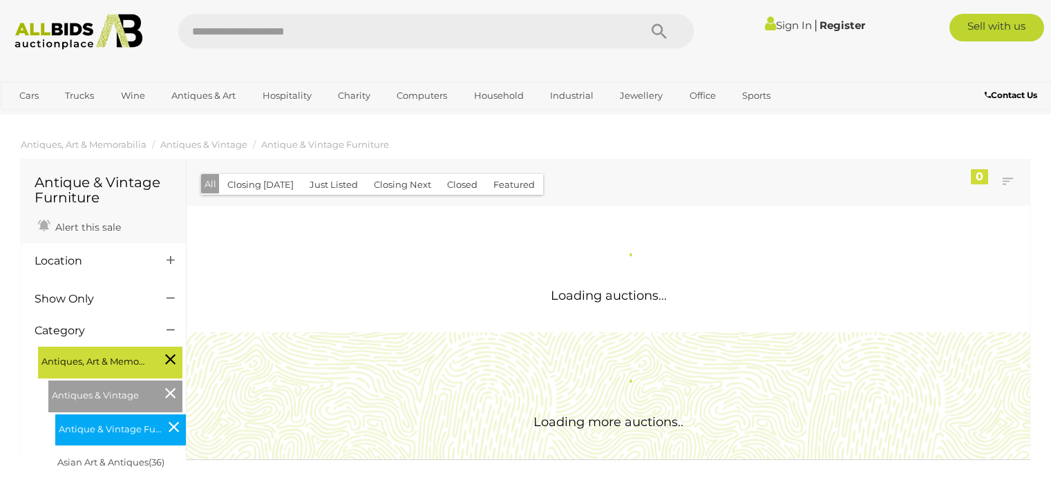
scroll to position [1349, 0]
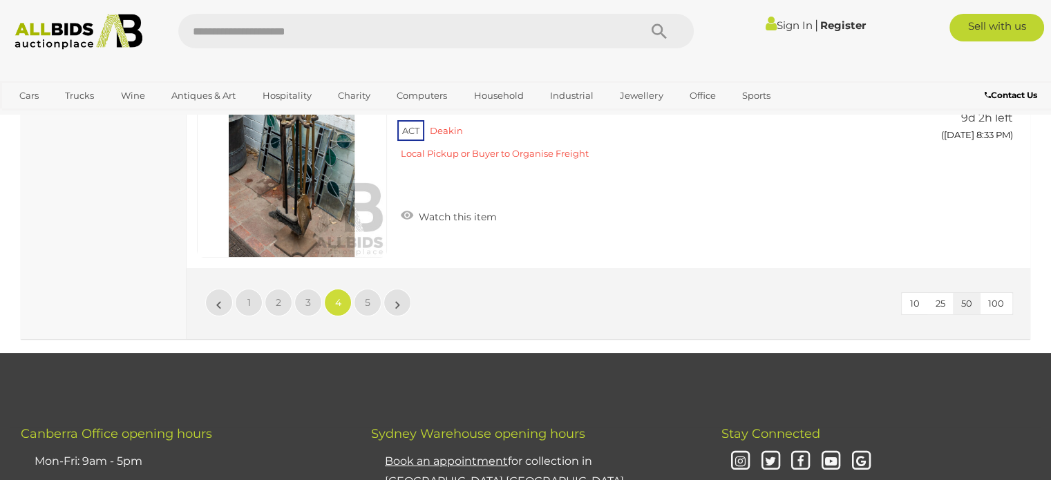
scroll to position [10625, 0]
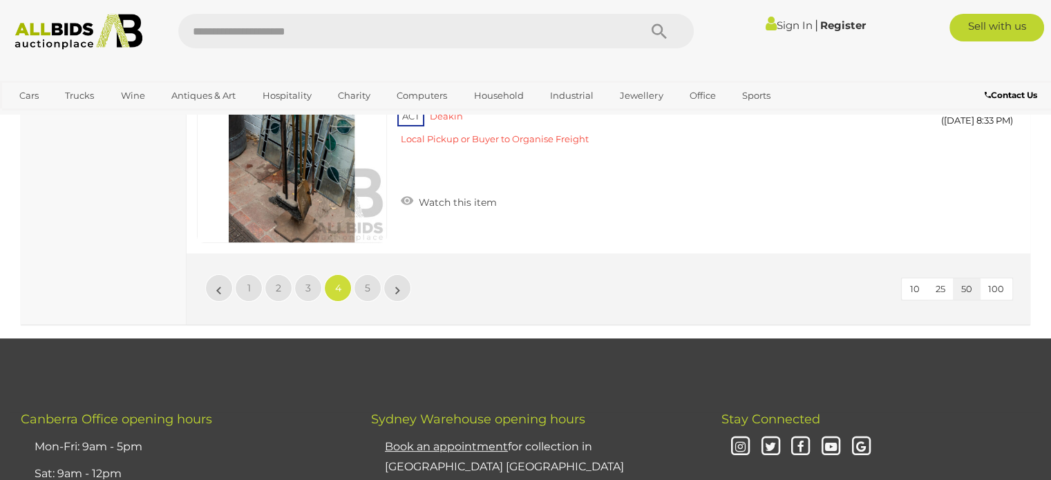
click at [348, 274] on link "4" at bounding box center [338, 288] width 28 height 28
click at [363, 274] on link "5" at bounding box center [368, 288] width 28 height 28
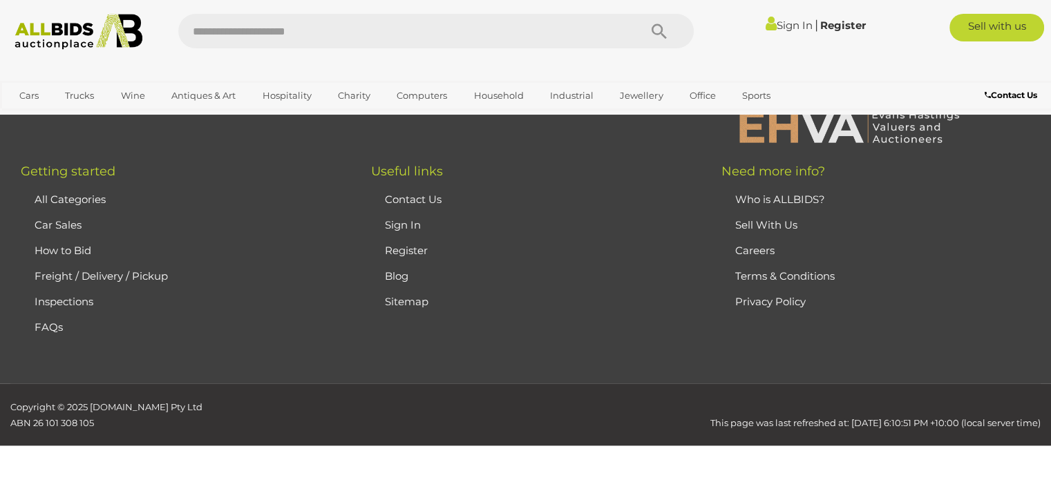
scroll to position [91, 0]
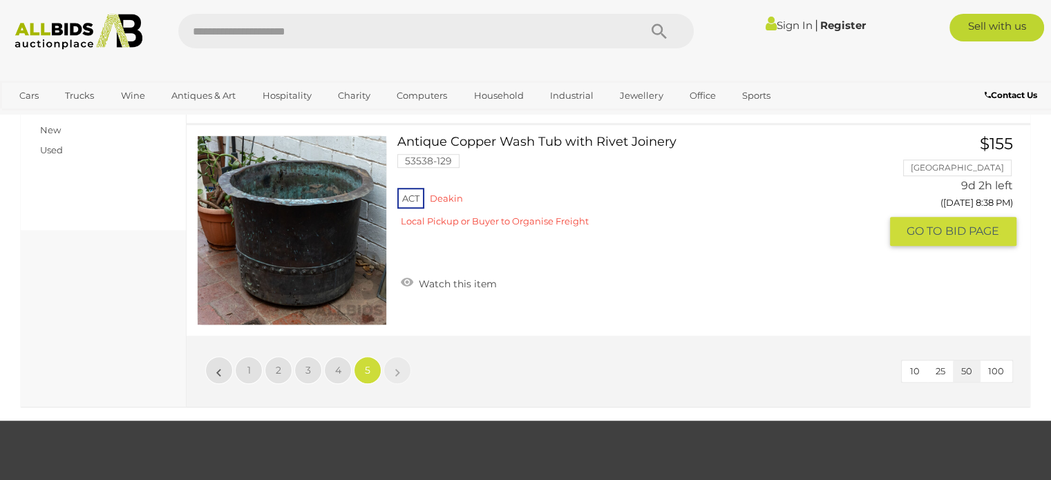
scroll to position [1003, 0]
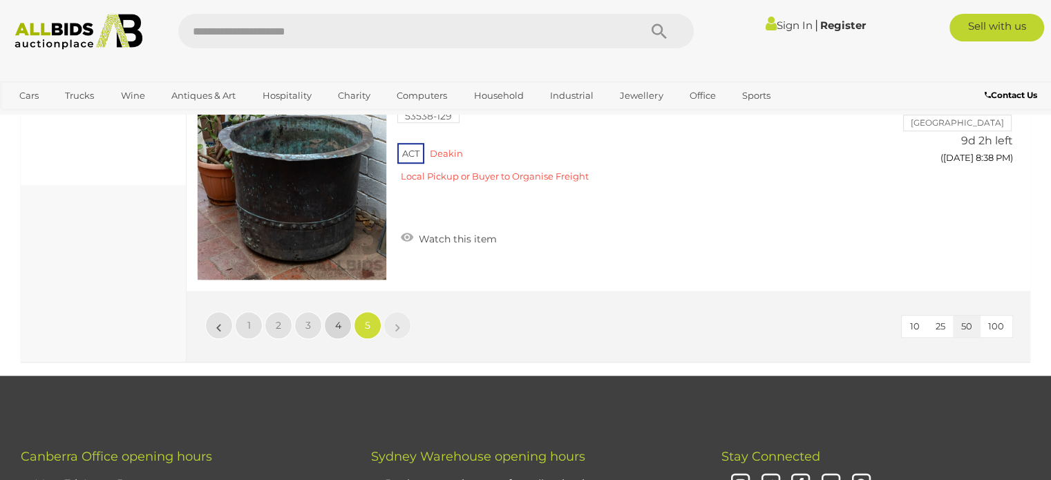
click at [331, 325] on link "4" at bounding box center [338, 326] width 28 height 28
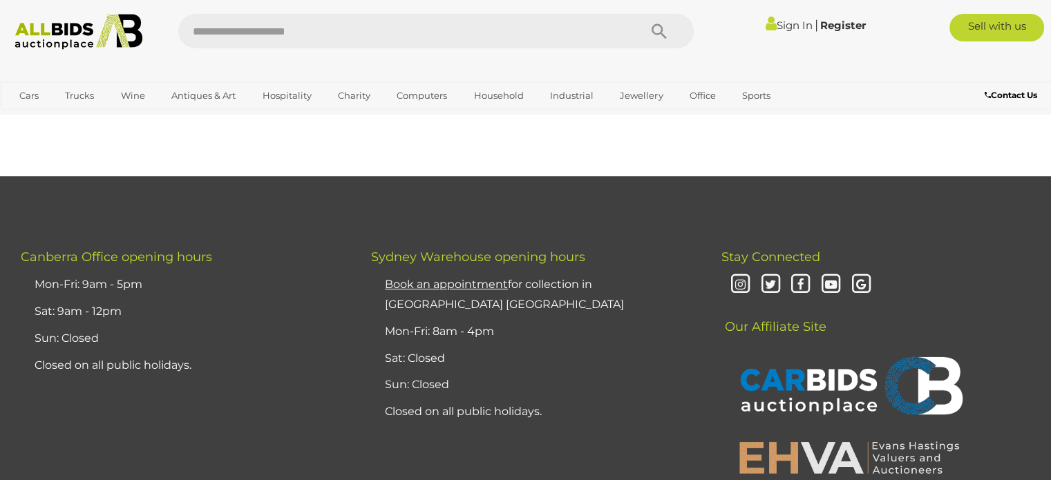
scroll to position [91, 0]
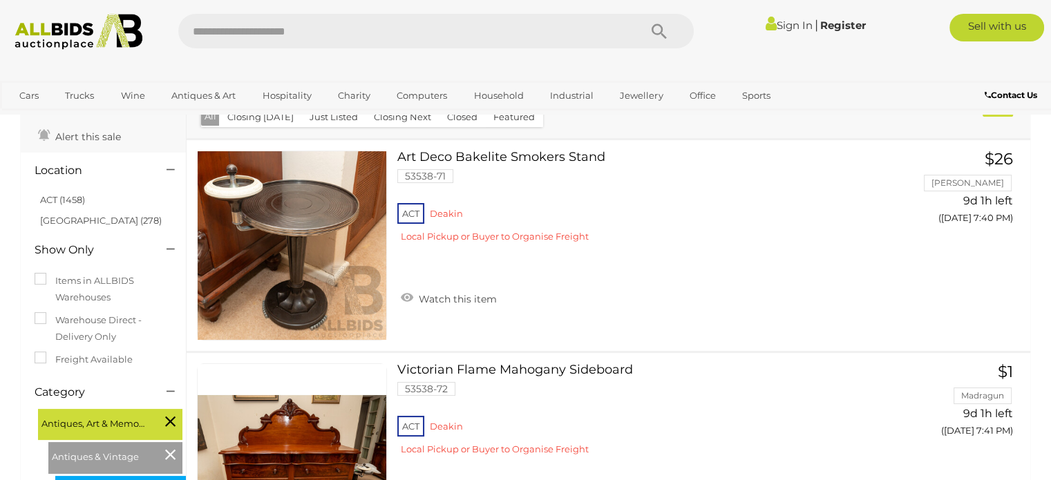
scroll to position [2283, 0]
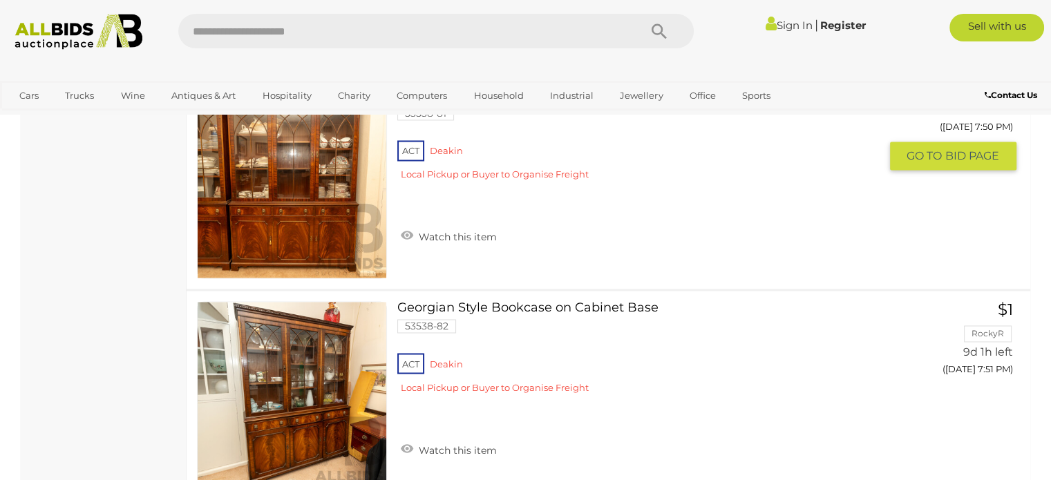
click at [301, 245] on img at bounding box center [292, 182] width 189 height 189
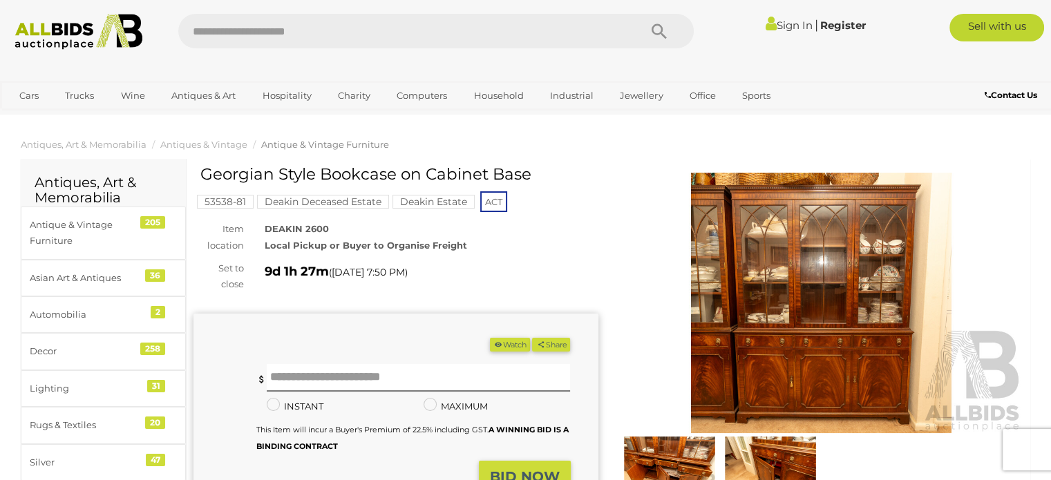
click at [757, 325] on img at bounding box center [821, 303] width 405 height 261
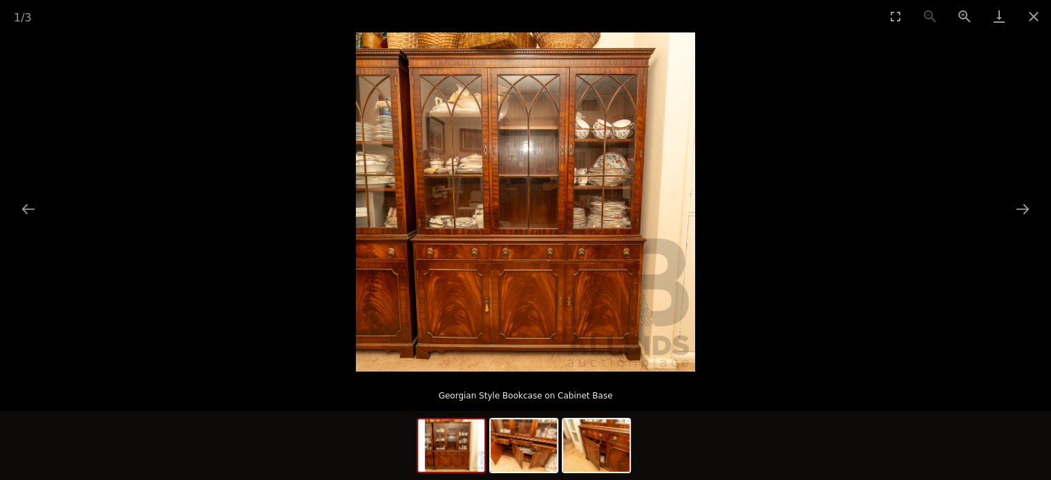
click at [604, 223] on img at bounding box center [525, 201] width 339 height 339
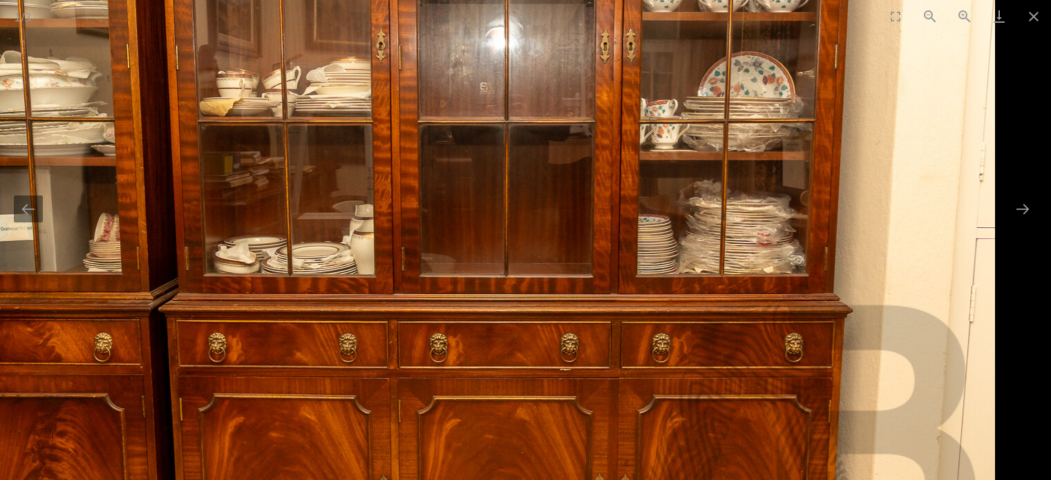
scroll to position [28, 0]
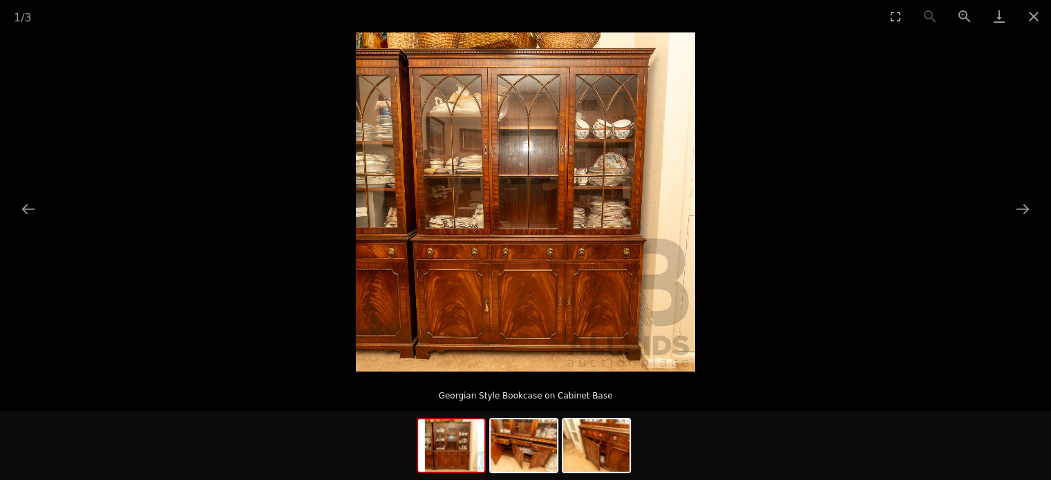
click at [531, 149] on img at bounding box center [525, 201] width 339 height 339
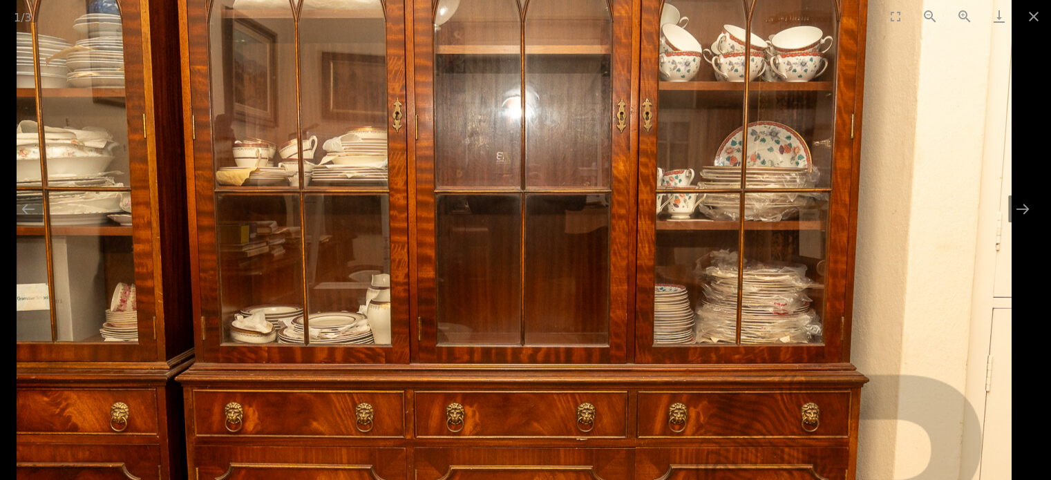
drag, startPoint x: 531, startPoint y: 149, endPoint x: 509, endPoint y: 74, distance: 77.8
click at [509, 74] on img at bounding box center [514, 268] width 995 height 995
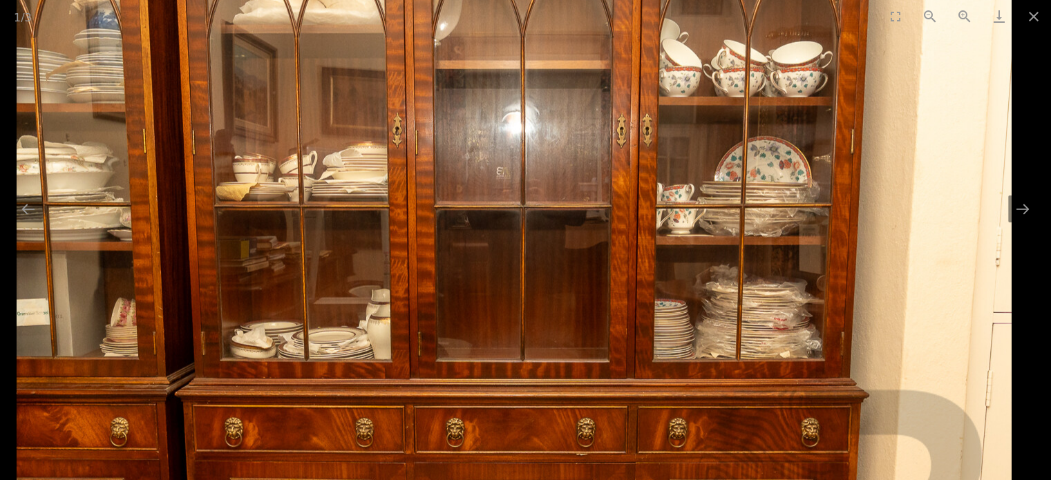
drag, startPoint x: 536, startPoint y: 263, endPoint x: 564, endPoint y: 279, distance: 32.5
click at [564, 279] on img at bounding box center [514, 283] width 995 height 995
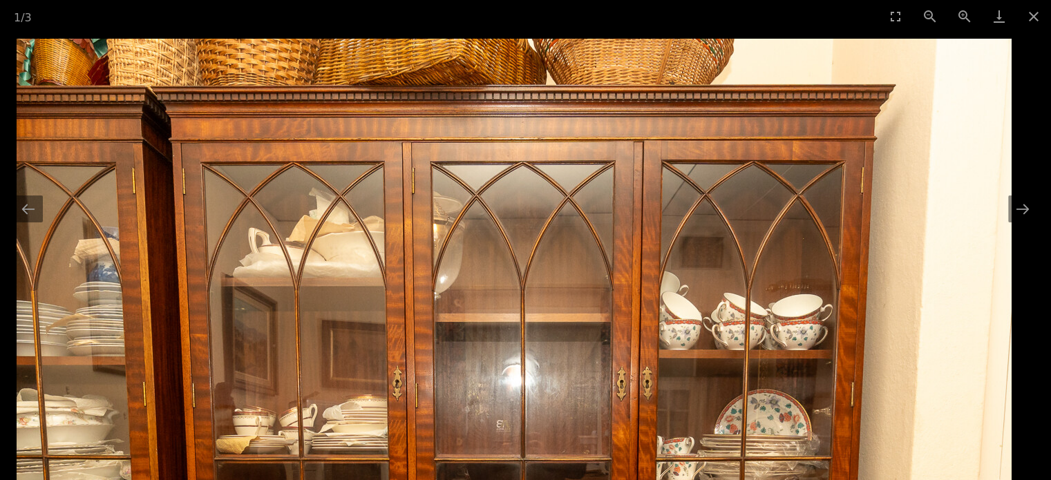
drag, startPoint x: 476, startPoint y: 49, endPoint x: 641, endPoint y: 495, distance: 475.7
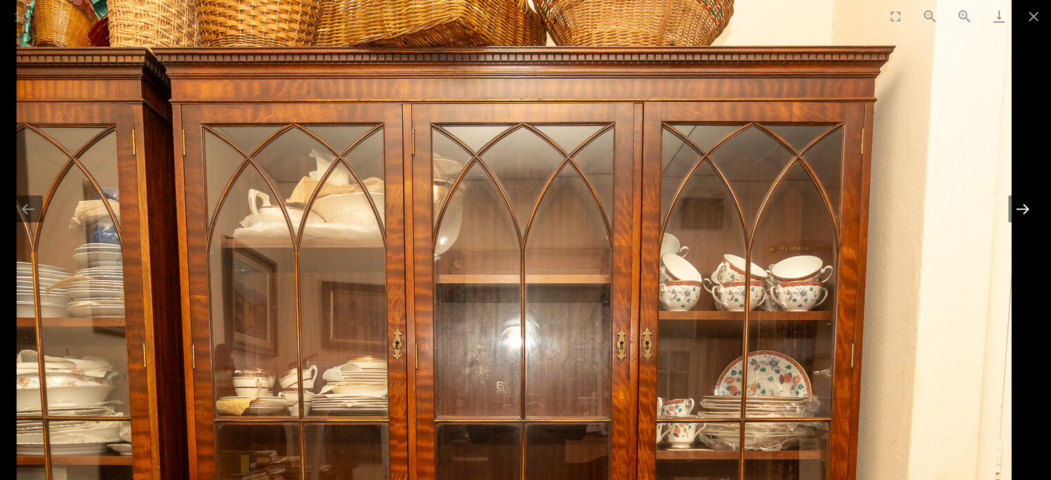
click at [1030, 208] on button "Next slide" at bounding box center [1022, 209] width 29 height 27
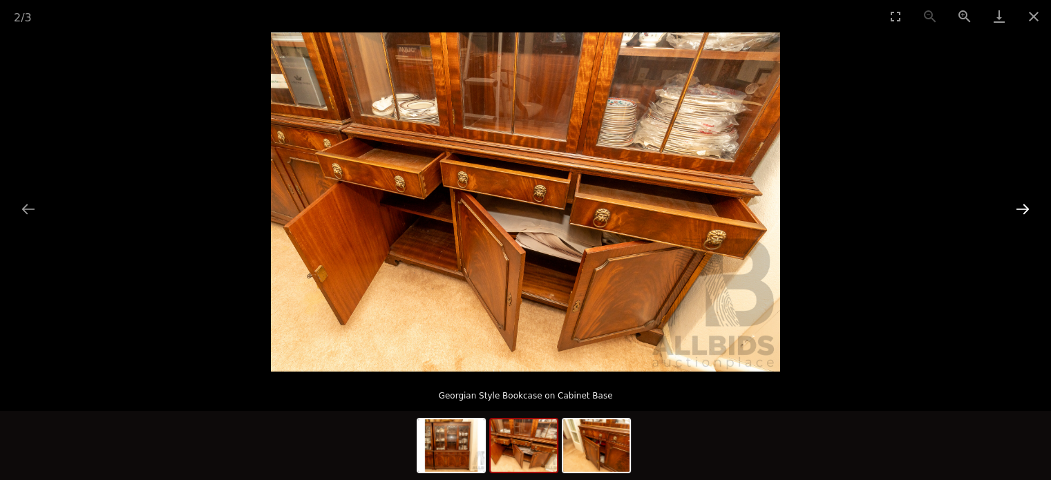
click at [1030, 208] on button "Next slide" at bounding box center [1022, 209] width 29 height 27
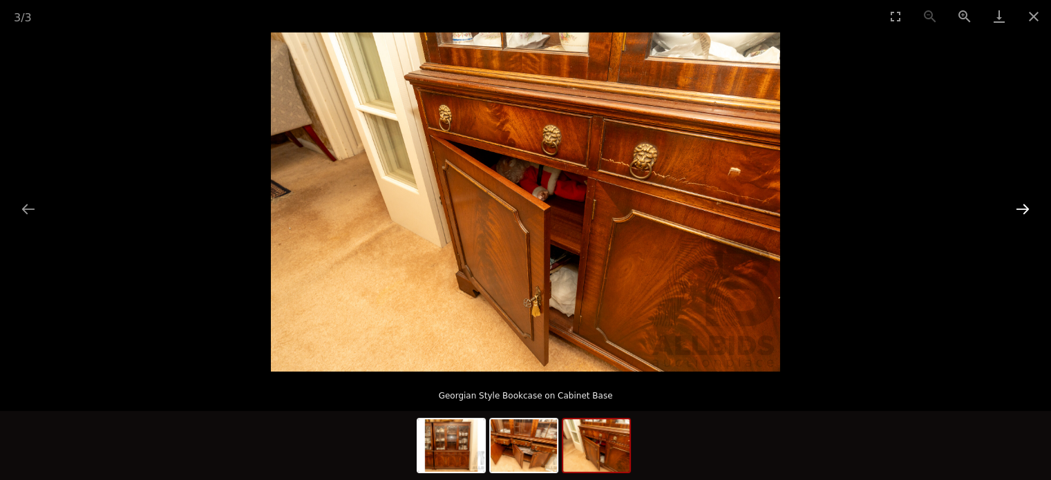
click at [1030, 208] on button "Next slide" at bounding box center [1022, 209] width 29 height 27
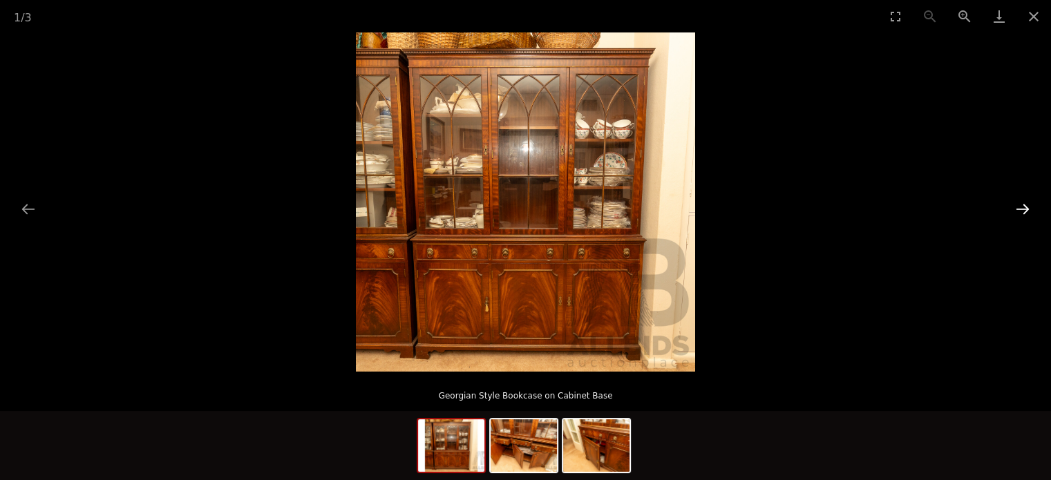
click at [1030, 208] on button "Next slide" at bounding box center [1022, 209] width 29 height 27
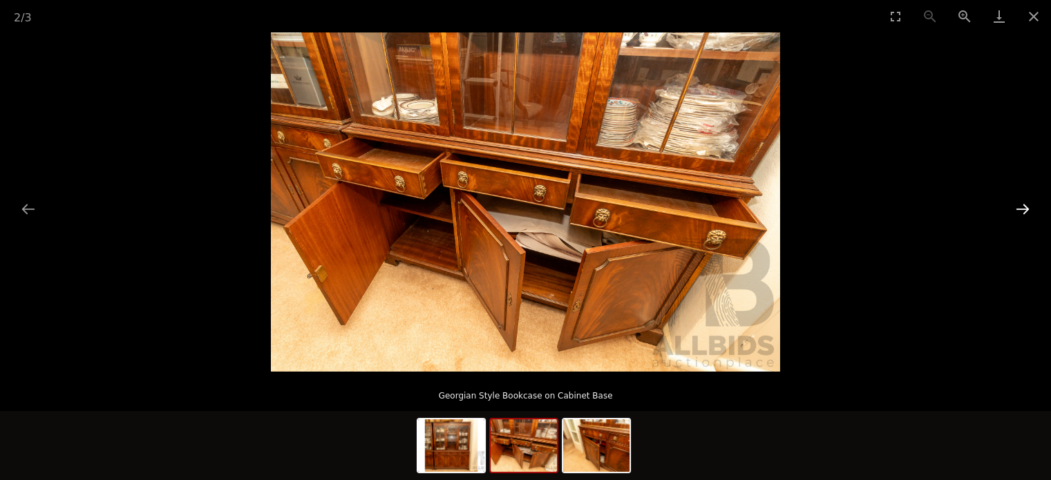
click at [1030, 208] on button "Next slide" at bounding box center [1022, 209] width 29 height 27
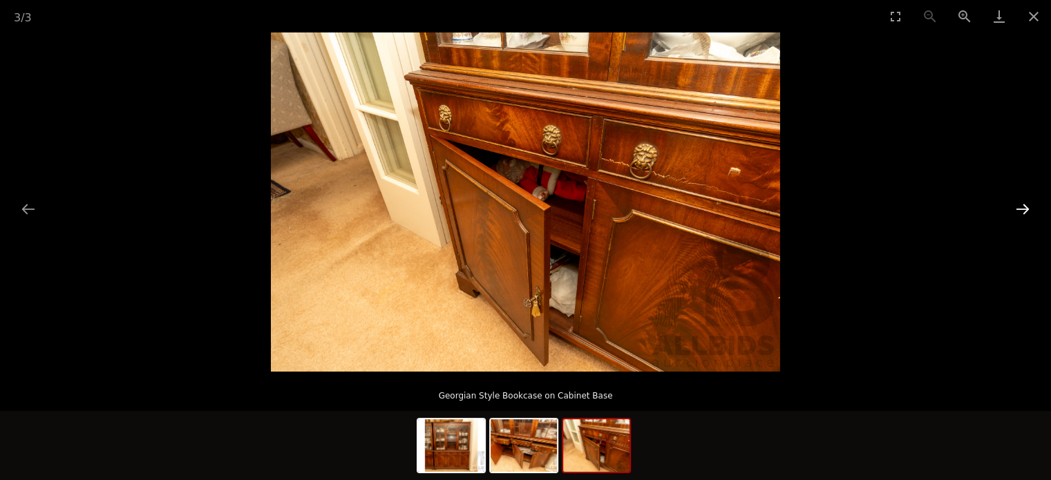
click at [1030, 208] on button "Next slide" at bounding box center [1022, 209] width 29 height 27
